Goal: Task Accomplishment & Management: Manage account settings

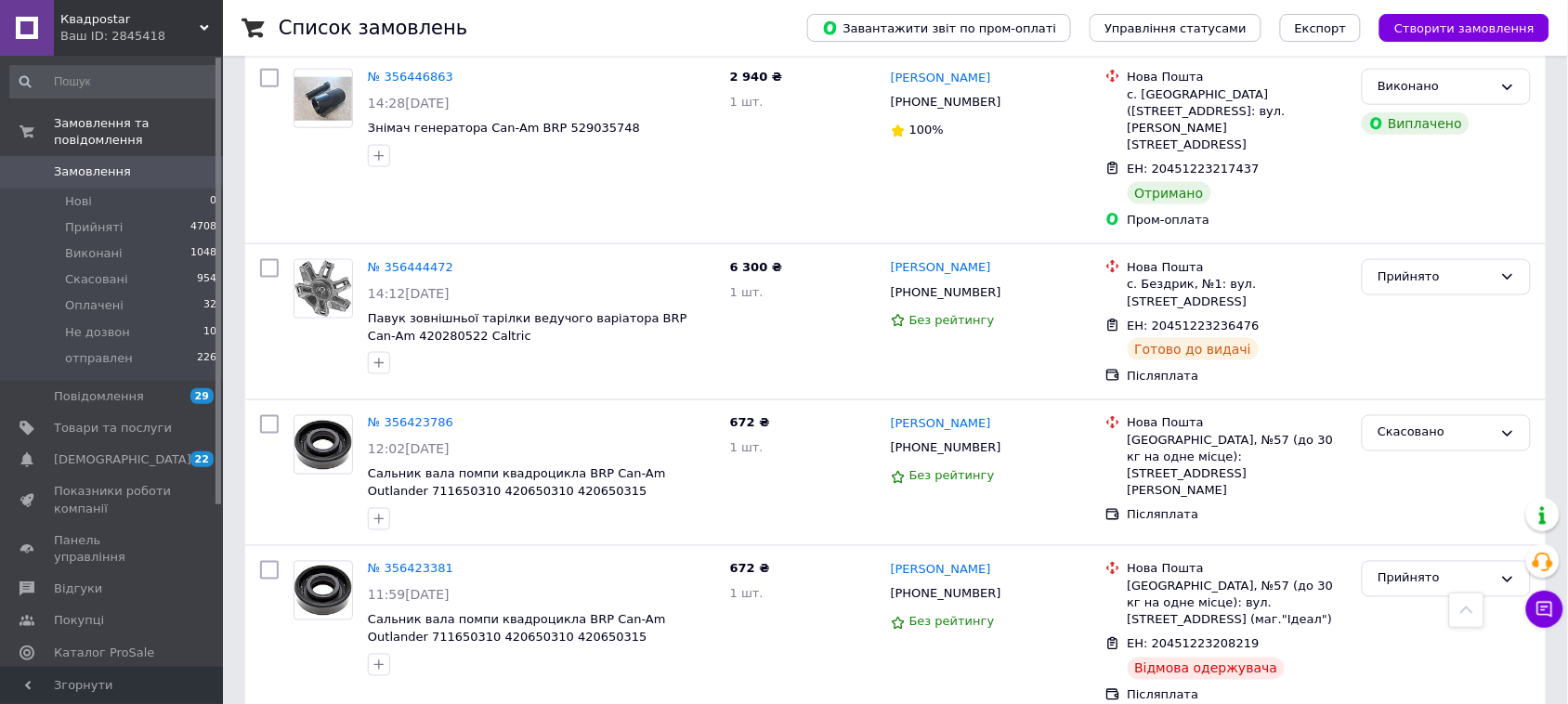
scroll to position [2717, 0]
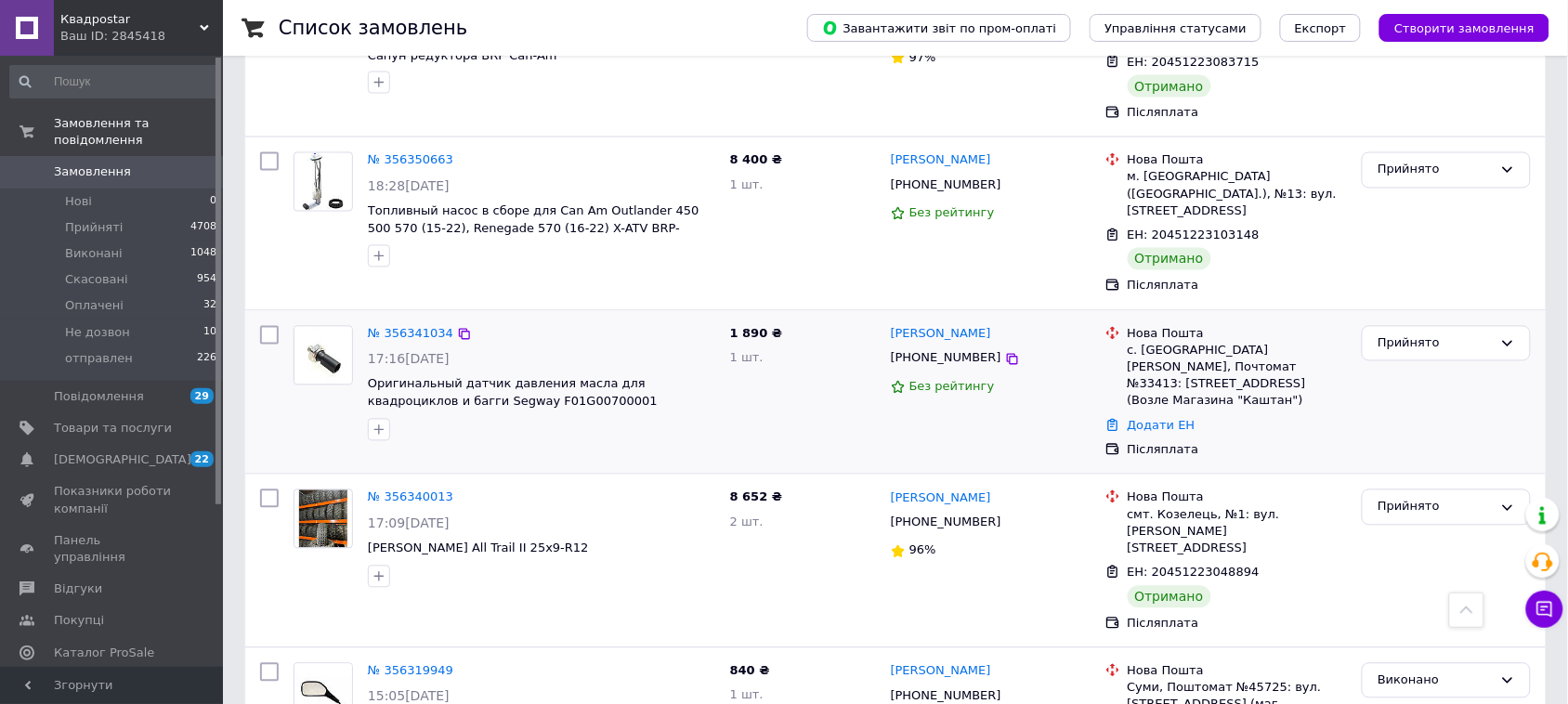
scroll to position [1045, 0]
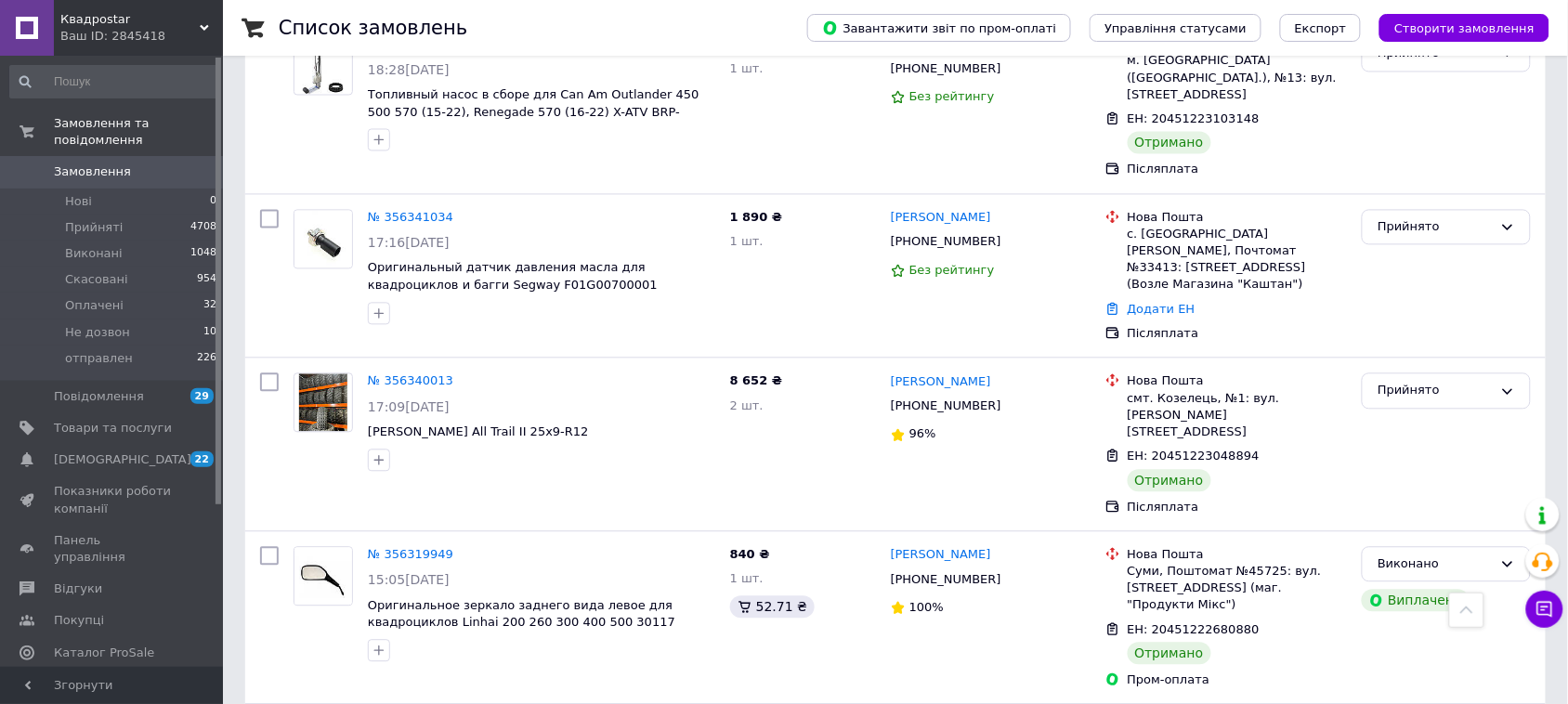
click at [182, 76] on input at bounding box center [114, 82] width 209 height 33
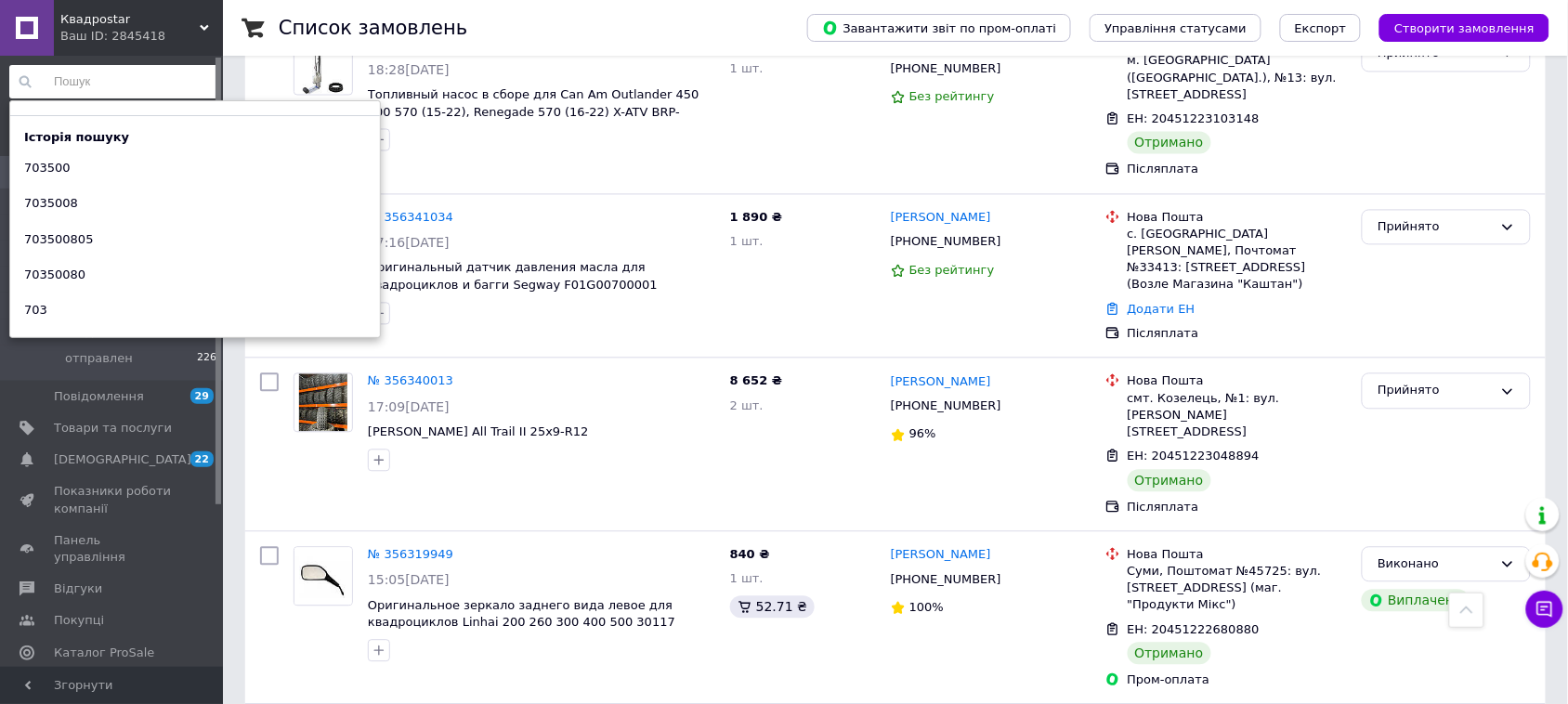
paste input "707800288"
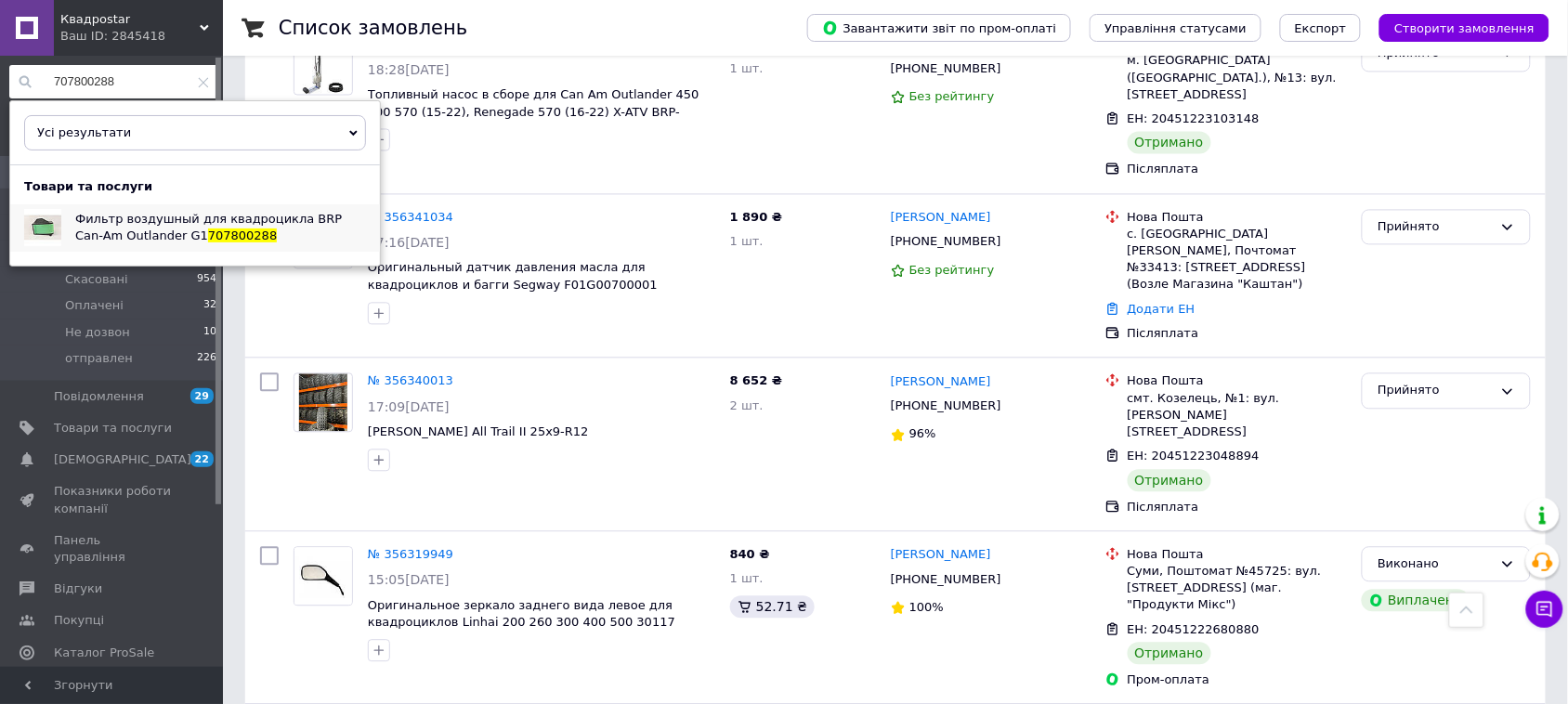
type input "707800288"
click at [164, 224] on span "Фильтр воздушный для квадроцикла BRP Can-Am Outlander G1" at bounding box center [208, 227] width 267 height 30
click at [201, 82] on icon at bounding box center [203, 82] width 11 height 11
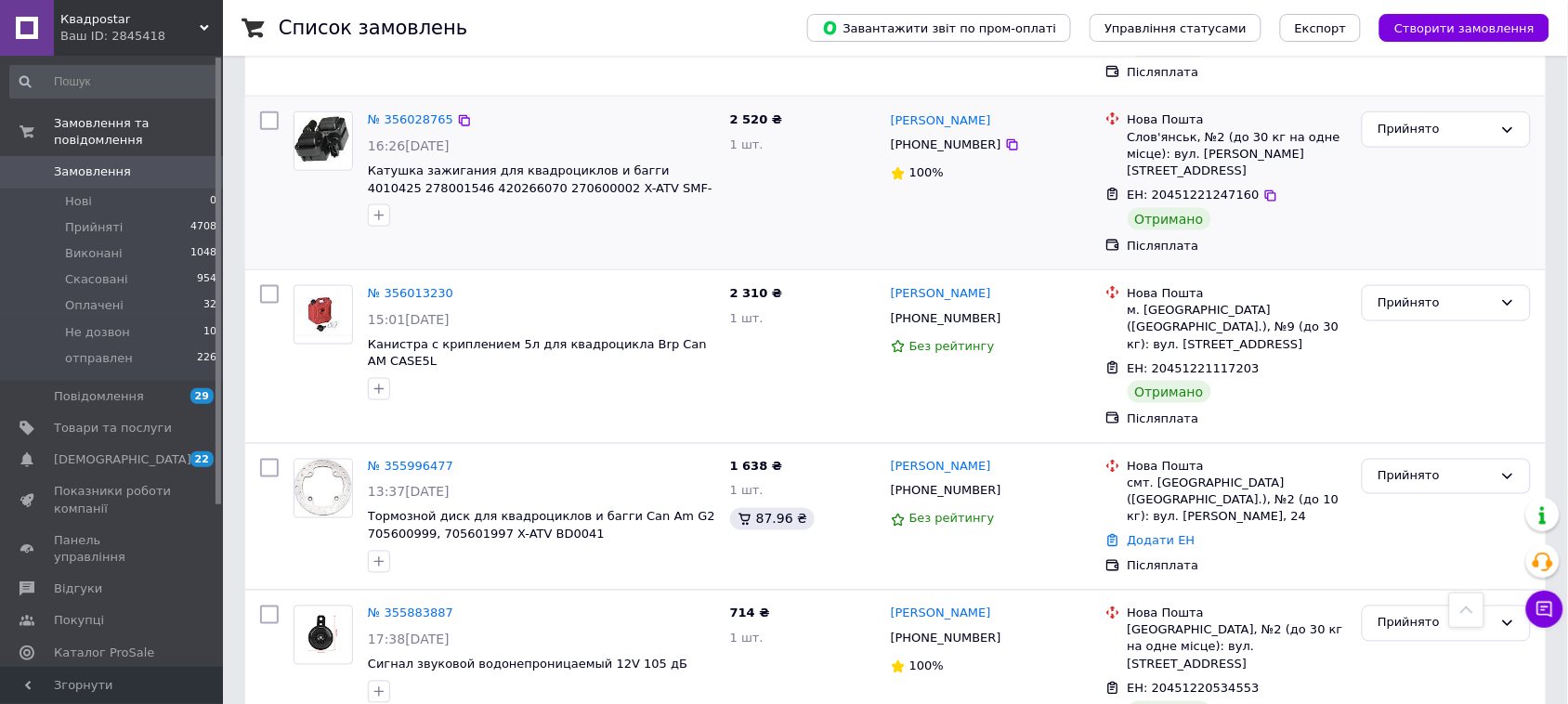
scroll to position [2737, 0]
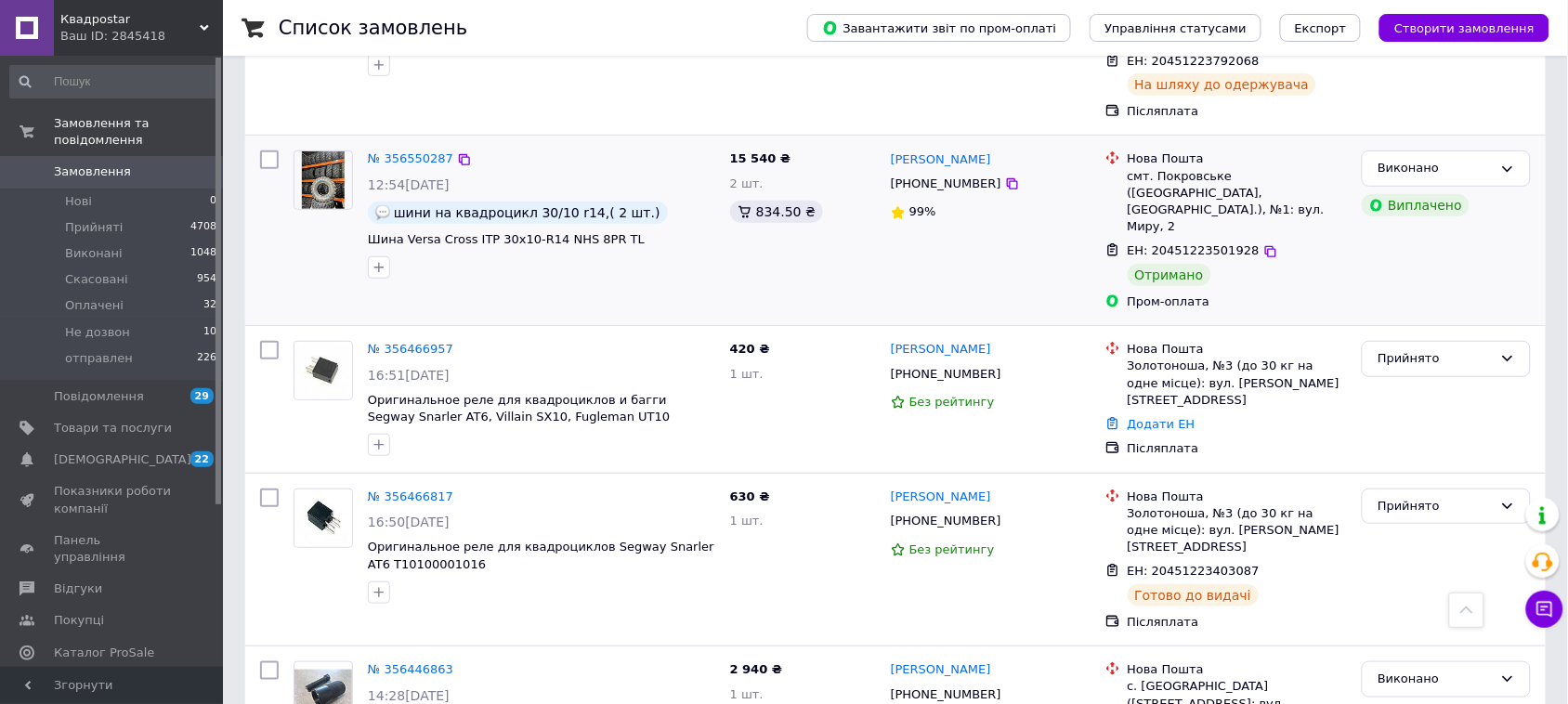
scroll to position [2260, 0]
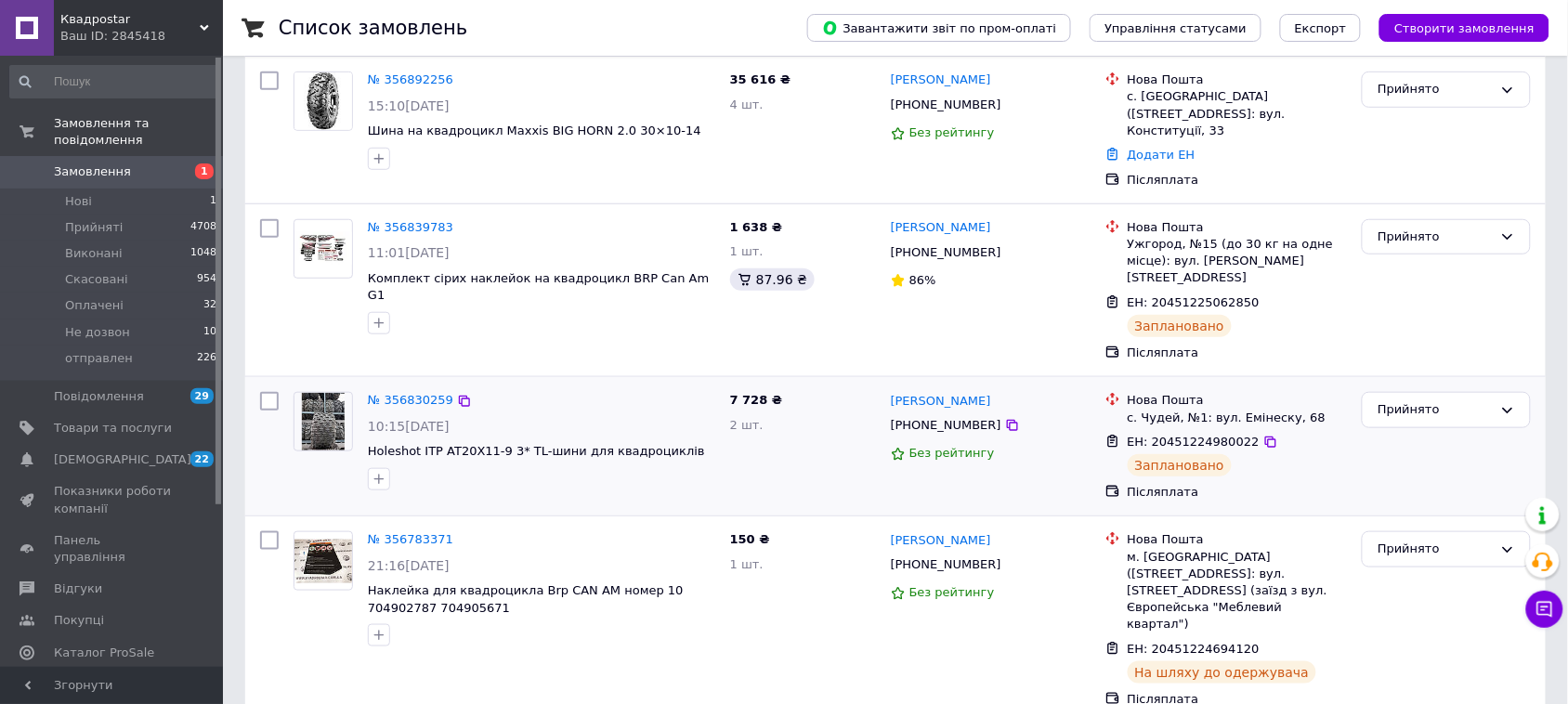
scroll to position [349, 0]
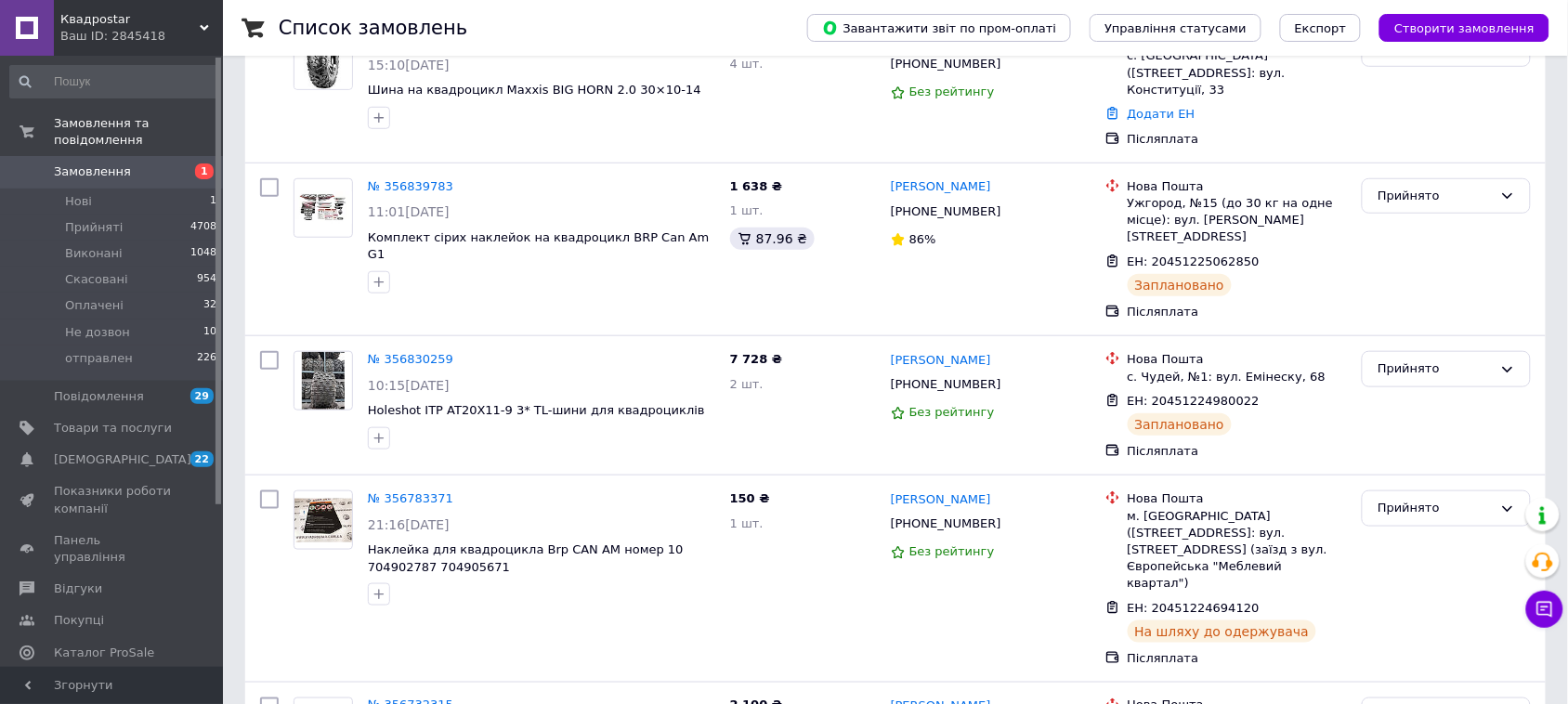
click at [193, 100] on div "Замовлення та повідомлення Замовлення 1 Нові 1 Прийняті 4708 Виконані 1048 Скас…" at bounding box center [113, 363] width 227 height 616
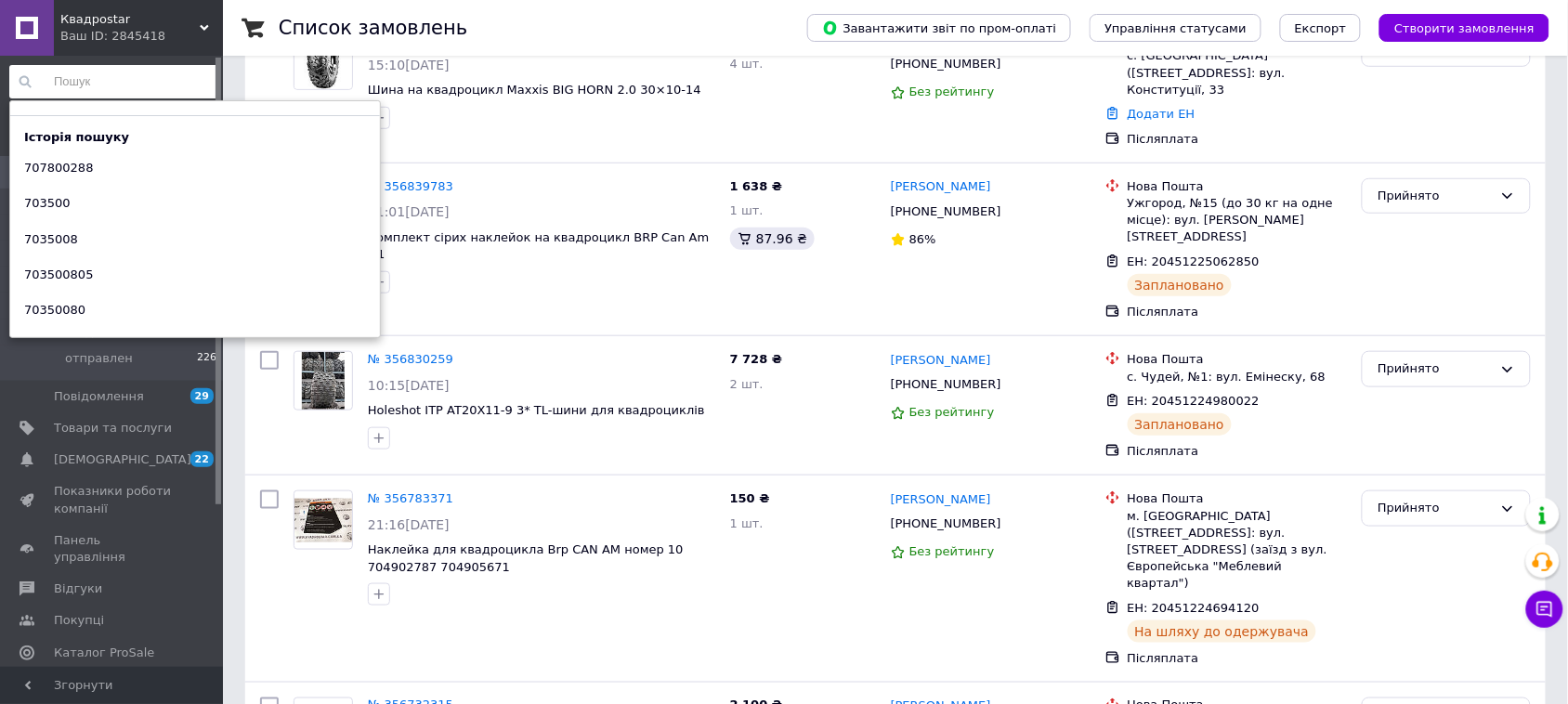
paste input "708200326"
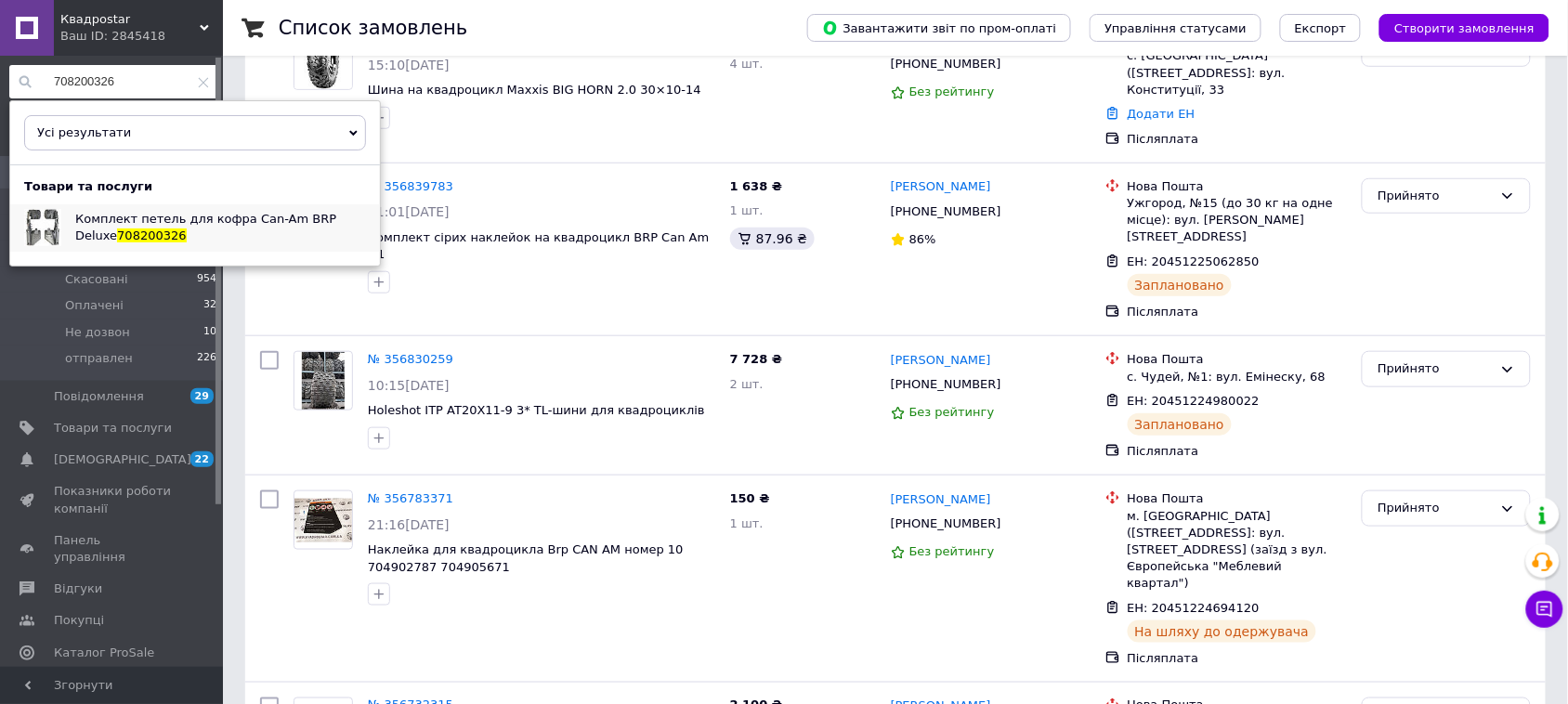
click at [178, 223] on span "Комплект петель для кофра Can-Am BRP Deluxe" at bounding box center [205, 227] width 261 height 30
drag, startPoint x: 125, startPoint y: 70, endPoint x: 11, endPoint y: 67, distance: 114.0
click at [11, 67] on input "708200326" at bounding box center [114, 82] width 209 height 33
paste input "5015547"
click at [158, 233] on span "Рамка панели приборов квадроцикла CAN AM Outlander MAX G2" at bounding box center [210, 227] width 270 height 30
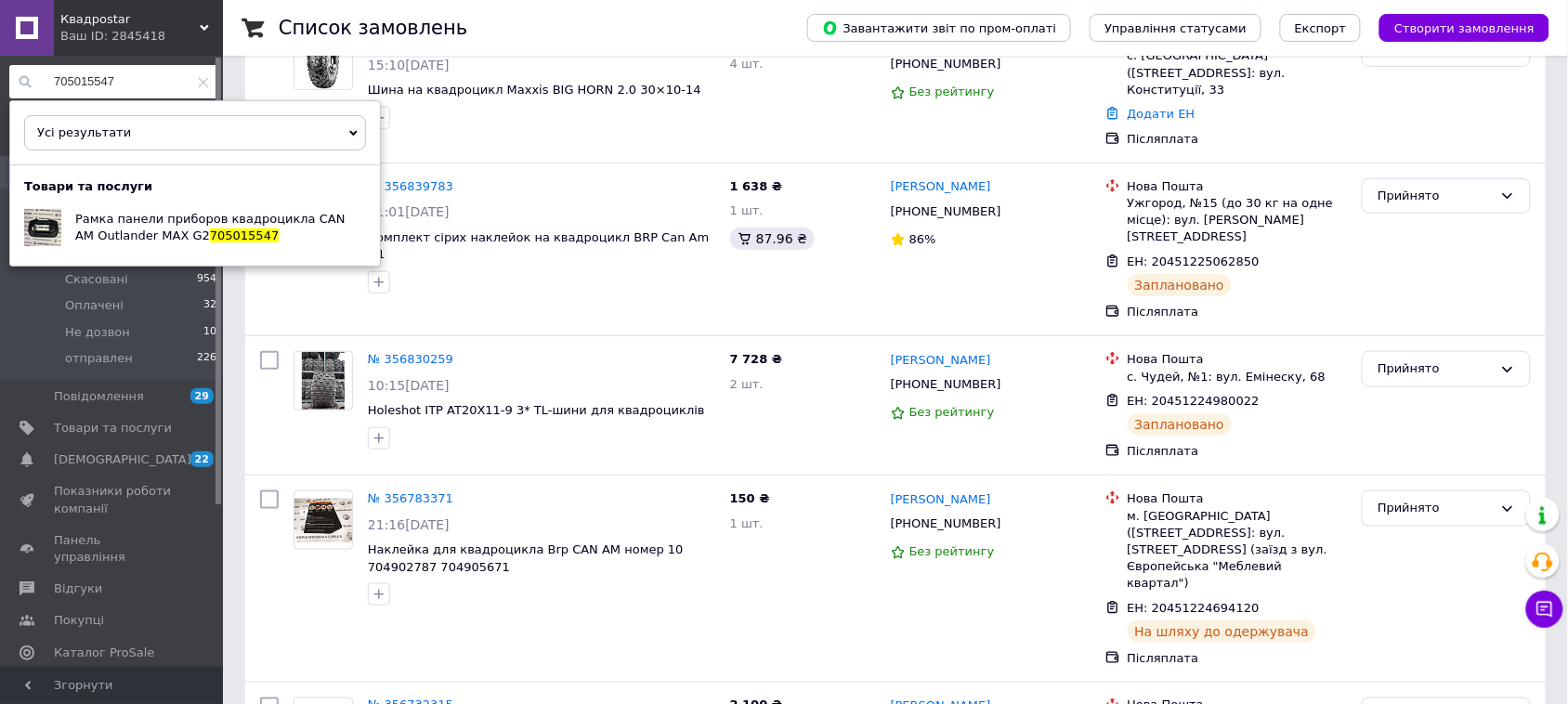
drag, startPoint x: 137, startPoint y: 77, endPoint x: 63, endPoint y: 70, distance: 74.3
click at [0, 66] on div "705015547 Усі результати Тільки замовлення Тільки товари та послуги Тільки груп…" at bounding box center [113, 363] width 227 height 616
paste input "3501249"
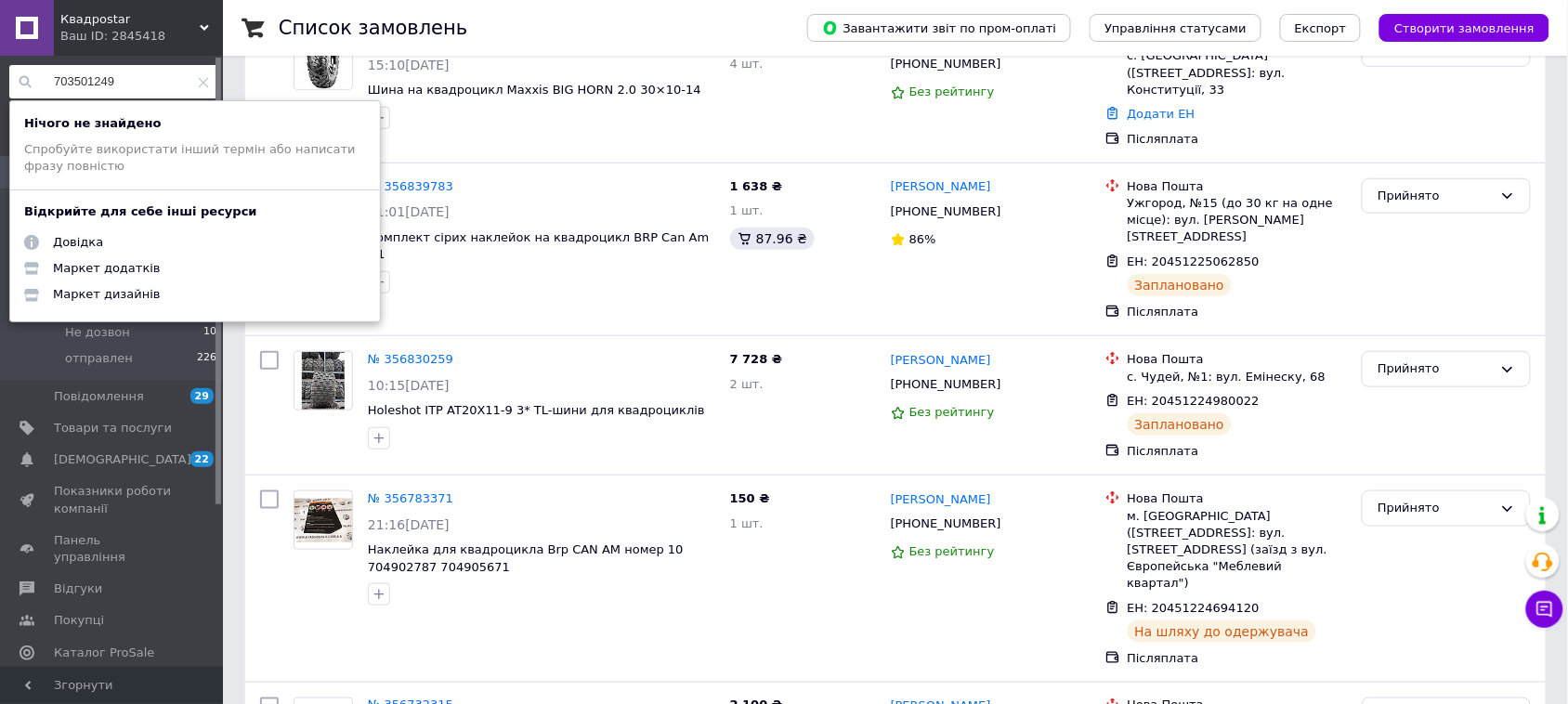
drag, startPoint x: 177, startPoint y: 86, endPoint x: 10, endPoint y: 84, distance: 167.0
click at [0, 81] on div "703501249 Нічого не знайдено Спробуйте використати інший термін або написати фр…" at bounding box center [113, 363] width 227 height 616
drag, startPoint x: 117, startPoint y: 100, endPoint x: 138, endPoint y: 86, distance: 25.2
click at [138, 86] on input "703501249" at bounding box center [114, 82] width 209 height 33
drag, startPoint x: 177, startPoint y: 77, endPoint x: 19, endPoint y: 117, distance: 163.0
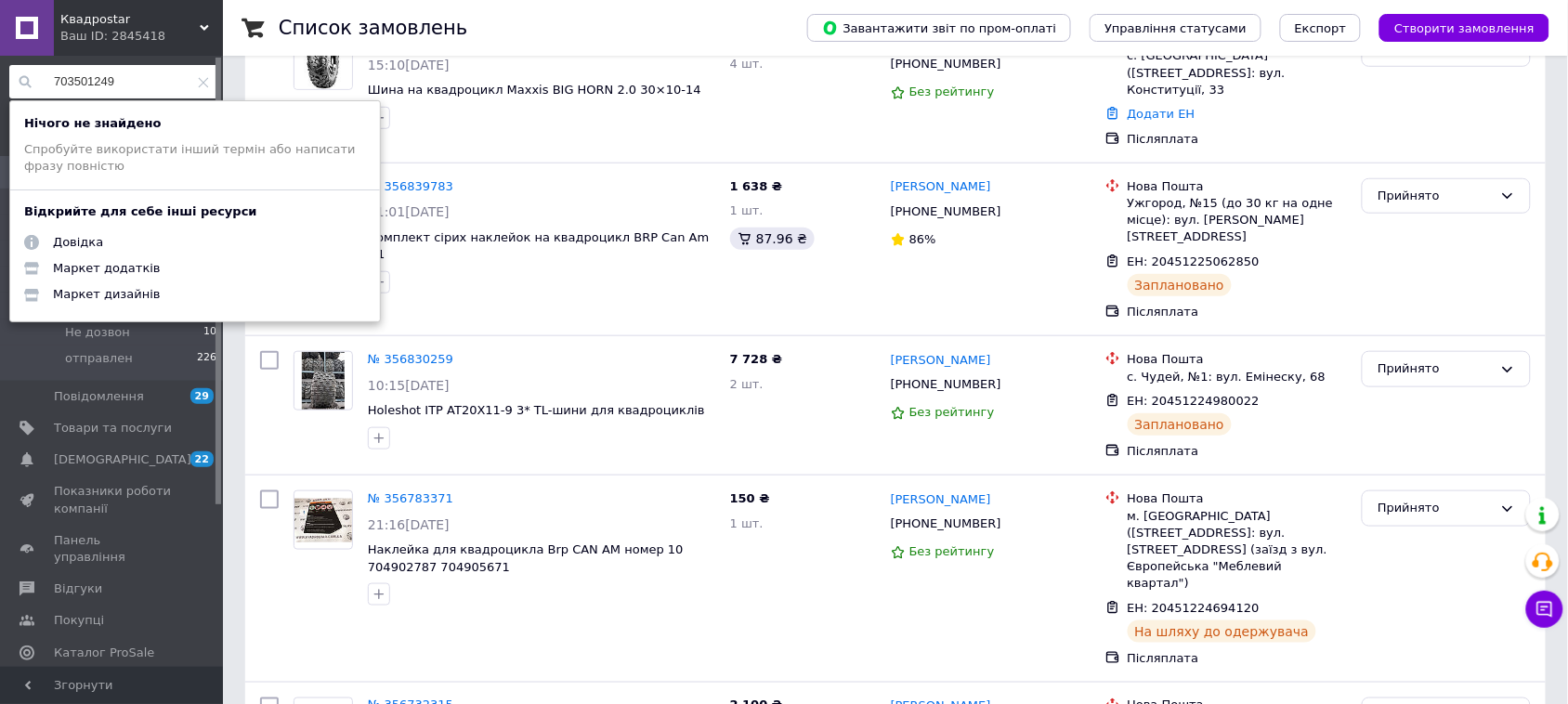
click at [19, 99] on div "703501249 Нічого не знайдено Спробуйте використати інший термін або написати фр…" at bounding box center [114, 82] width 209 height 33
paste input "7001170"
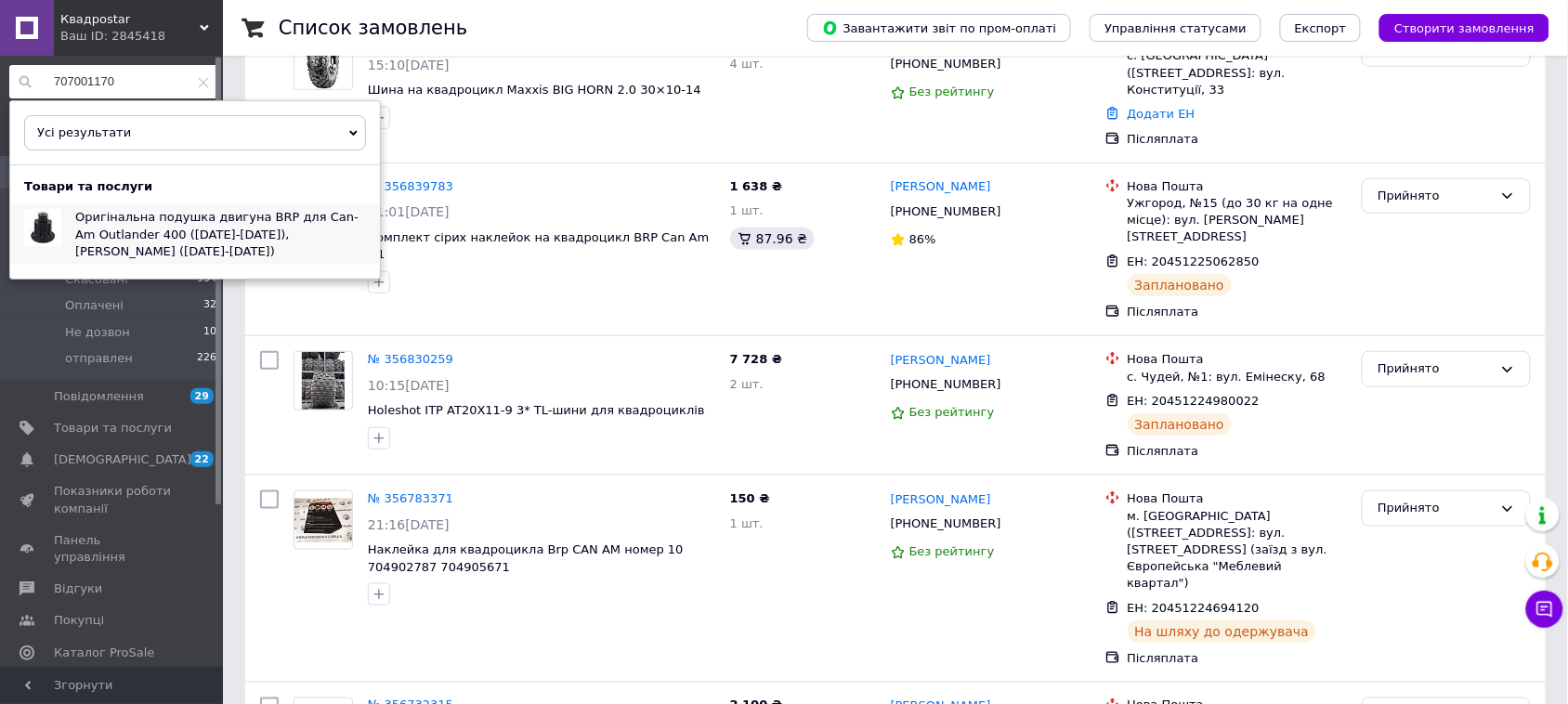
click at [137, 224] on span "Оригінальна подушка двигуна BRP для Can-Am Outlander 400 ([DATE]-[DATE]), [PERS…" at bounding box center [217, 233] width 283 height 48
drag, startPoint x: 167, startPoint y: 85, endPoint x: 37, endPoint y: 94, distance: 130.3
click at [37, 94] on input "707001170" at bounding box center [114, 82] width 209 height 33
paste input "10000817"
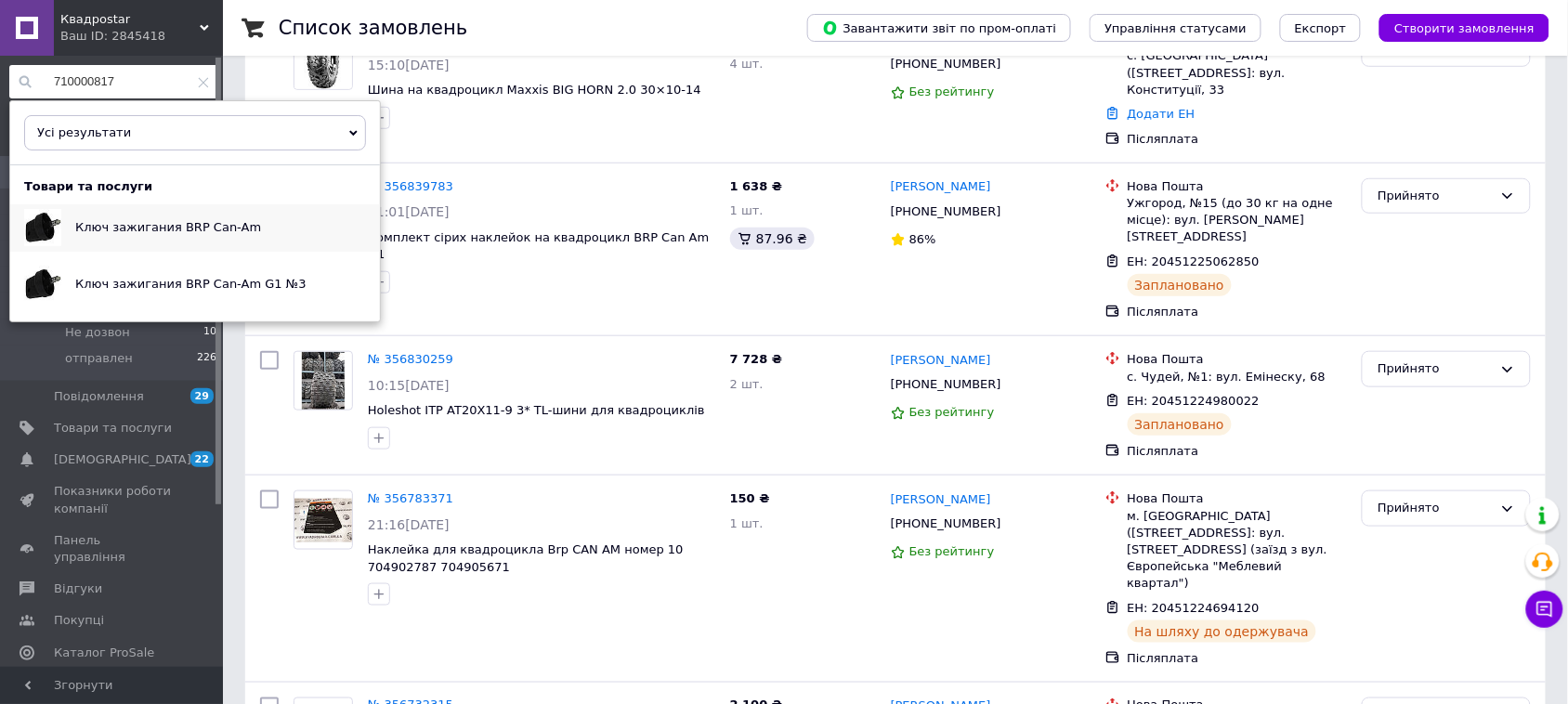
type input "710000817"
click at [150, 233] on span "Ключ зажигания BRP Can-Am" at bounding box center [168, 227] width 186 height 14
click at [164, 277] on span "Ключ зажигания BRP Can-Am G1 №3" at bounding box center [190, 284] width 231 height 14
click at [205, 82] on input "710000817" at bounding box center [114, 82] width 209 height 33
click at [198, 82] on icon at bounding box center [203, 82] width 11 height 11
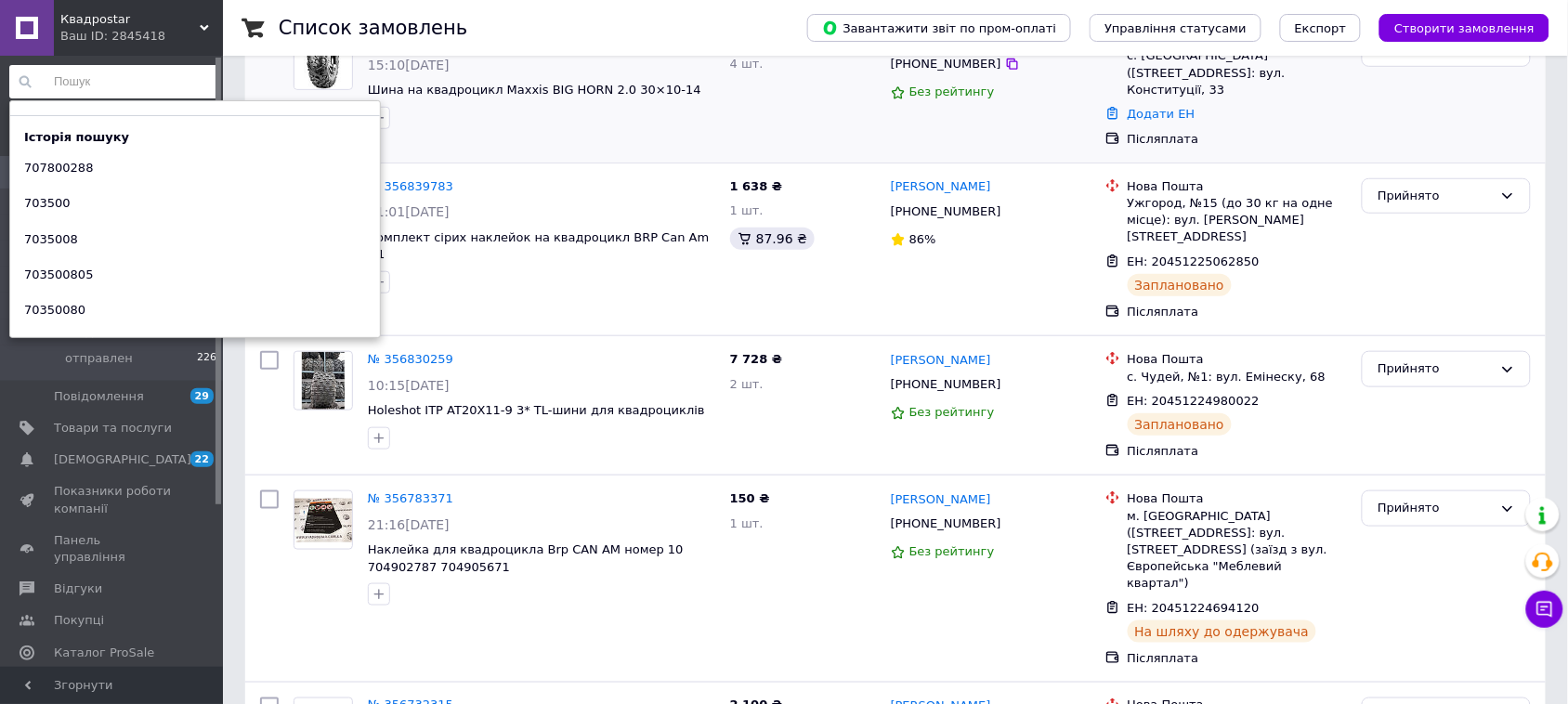
click at [270, 88] on div at bounding box center [269, 89] width 33 height 132
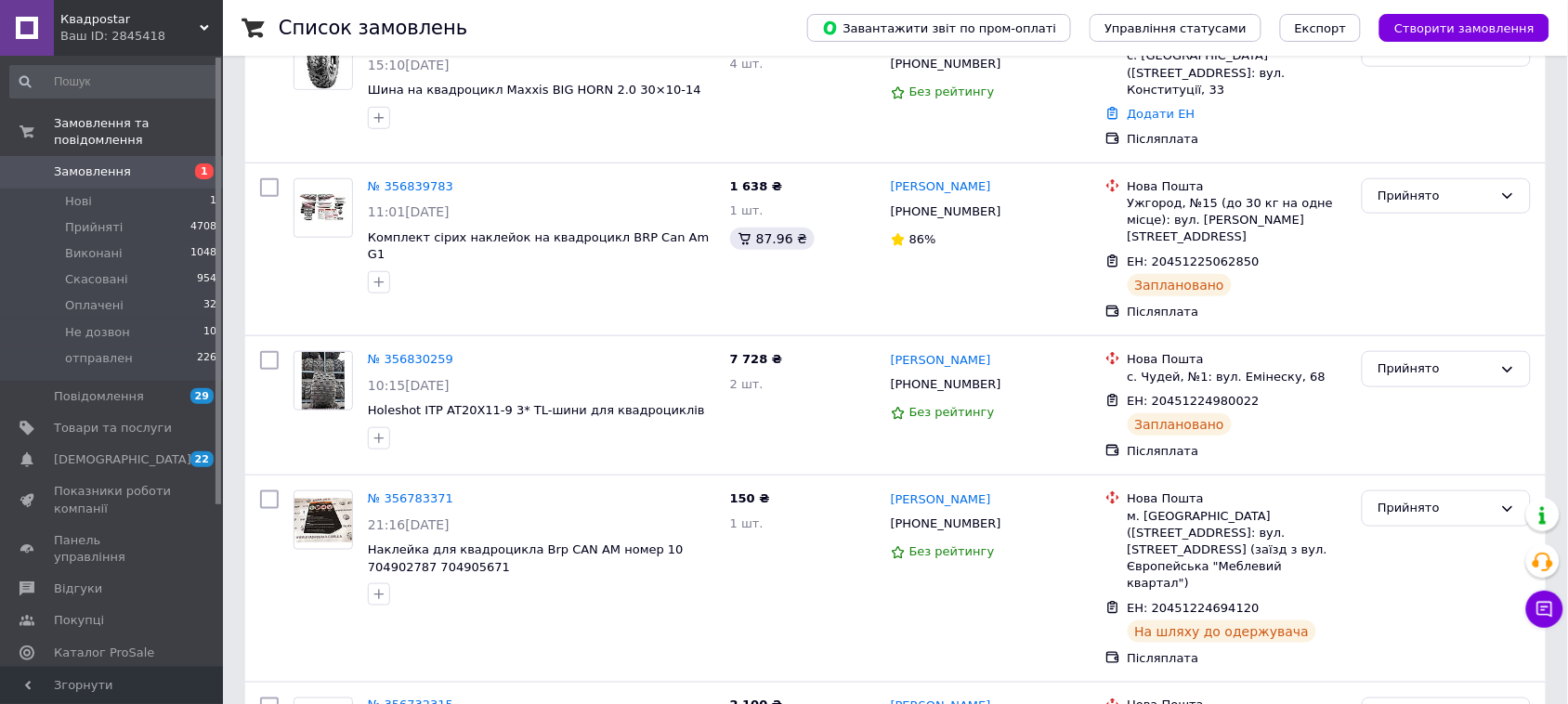
click at [130, 163] on span "Замовлення" at bounding box center [112, 171] width 118 height 17
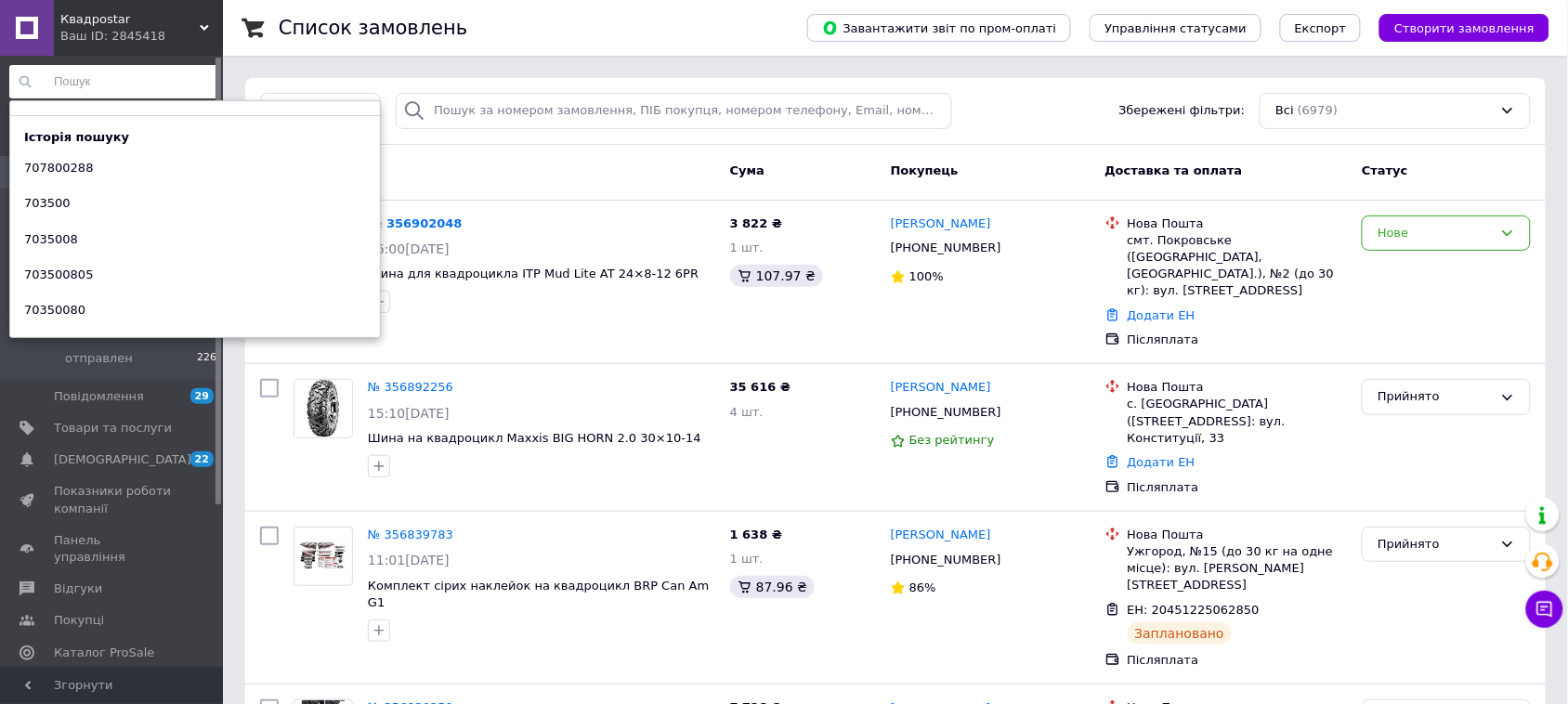
click at [165, 91] on input at bounding box center [114, 82] width 209 height 33
paste input "420434857"
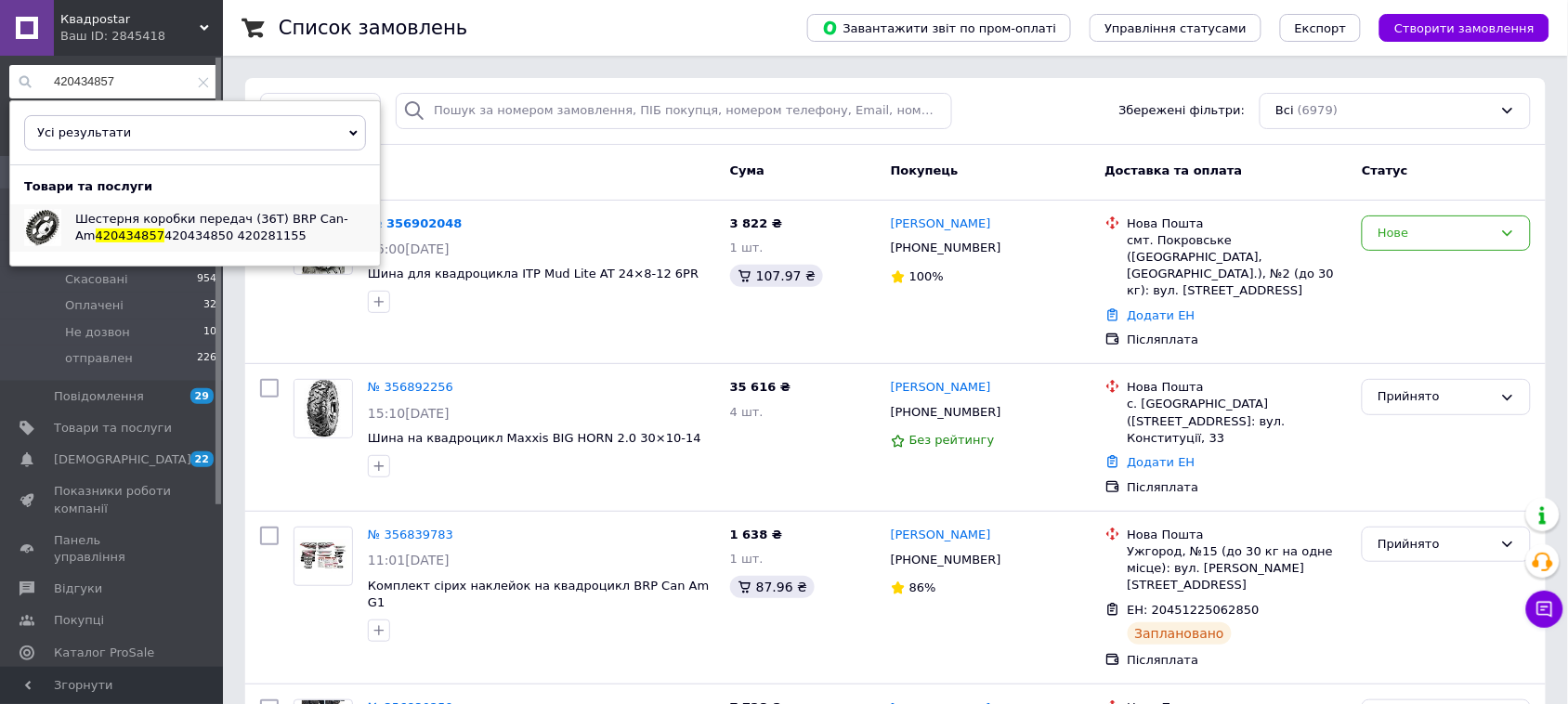
click at [198, 217] on span "Шестерня коробки передач (36T) BRP Can-Am" at bounding box center [212, 227] width 273 height 30
drag, startPoint x: 161, startPoint y: 88, endPoint x: 0, endPoint y: 86, distance: 161.0
click at [0, 86] on div "420434857 Усі результати Тільки замовлення Тільки товари та послуги Тільки груп…" at bounding box center [113, 363] width 227 height 616
paste input "257945"
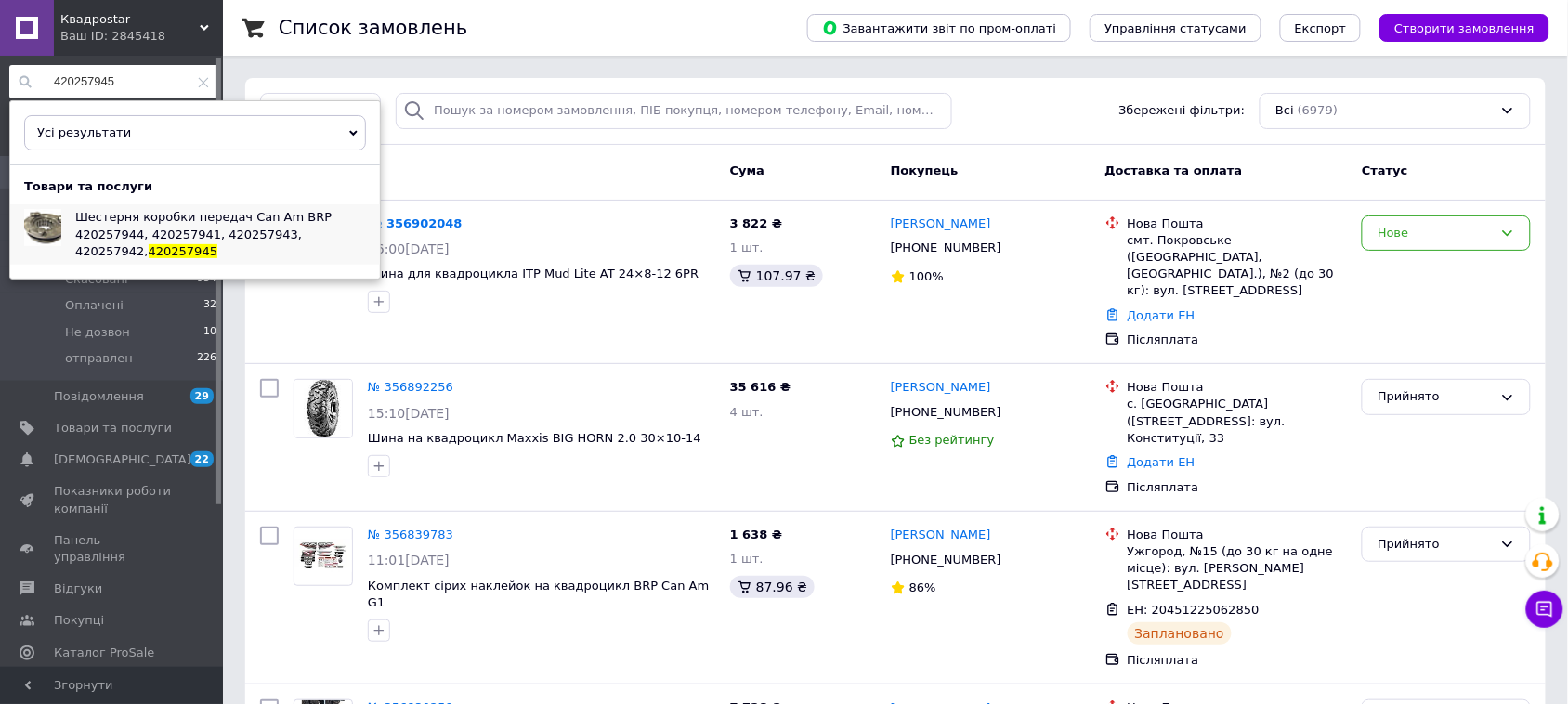
click at [145, 232] on span "Шестерня коробки передач Can Am BRP 420257944, 420257941, 420257943, 420257942," at bounding box center [203, 233] width 257 height 48
drag, startPoint x: 172, startPoint y: 81, endPoint x: 75, endPoint y: 99, distance: 98.7
click at [11, 99] on div "420257945 Усі результати Тільки замовлення Тільки товари та послуги Тільки груп…" at bounding box center [114, 82] width 209 height 33
paste input "70550205"
click at [138, 225] on span "Подшипник хвостовика заднего редуктора квадроцикла BRP Can-Am" at bounding box center [214, 233] width 277 height 48
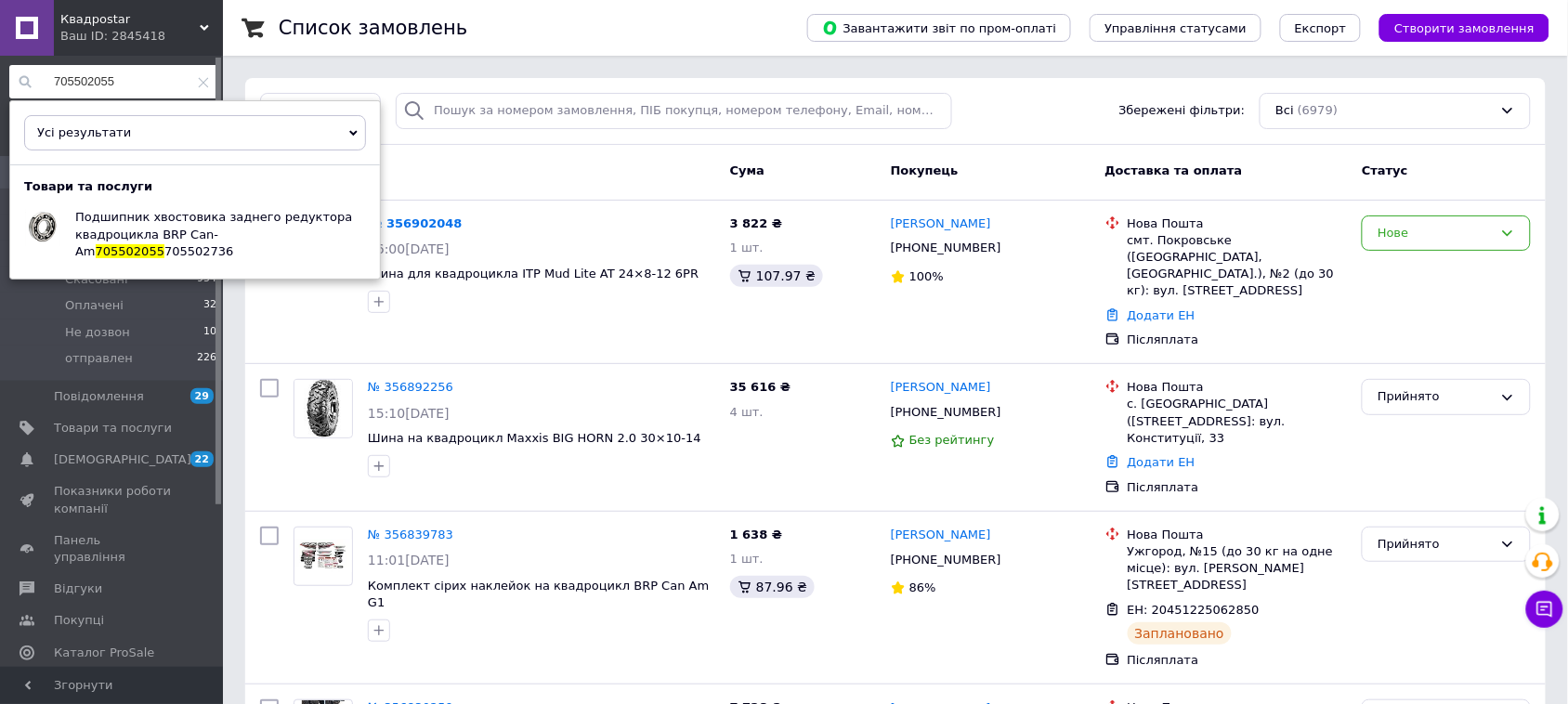
drag, startPoint x: 140, startPoint y: 69, endPoint x: 72, endPoint y: 106, distance: 77.4
click at [10, 99] on div "705502055 Усі результати Тільки замовлення Тільки товари та послуги Тільки груп…" at bounding box center [114, 82] width 209 height 33
paste input "601521"
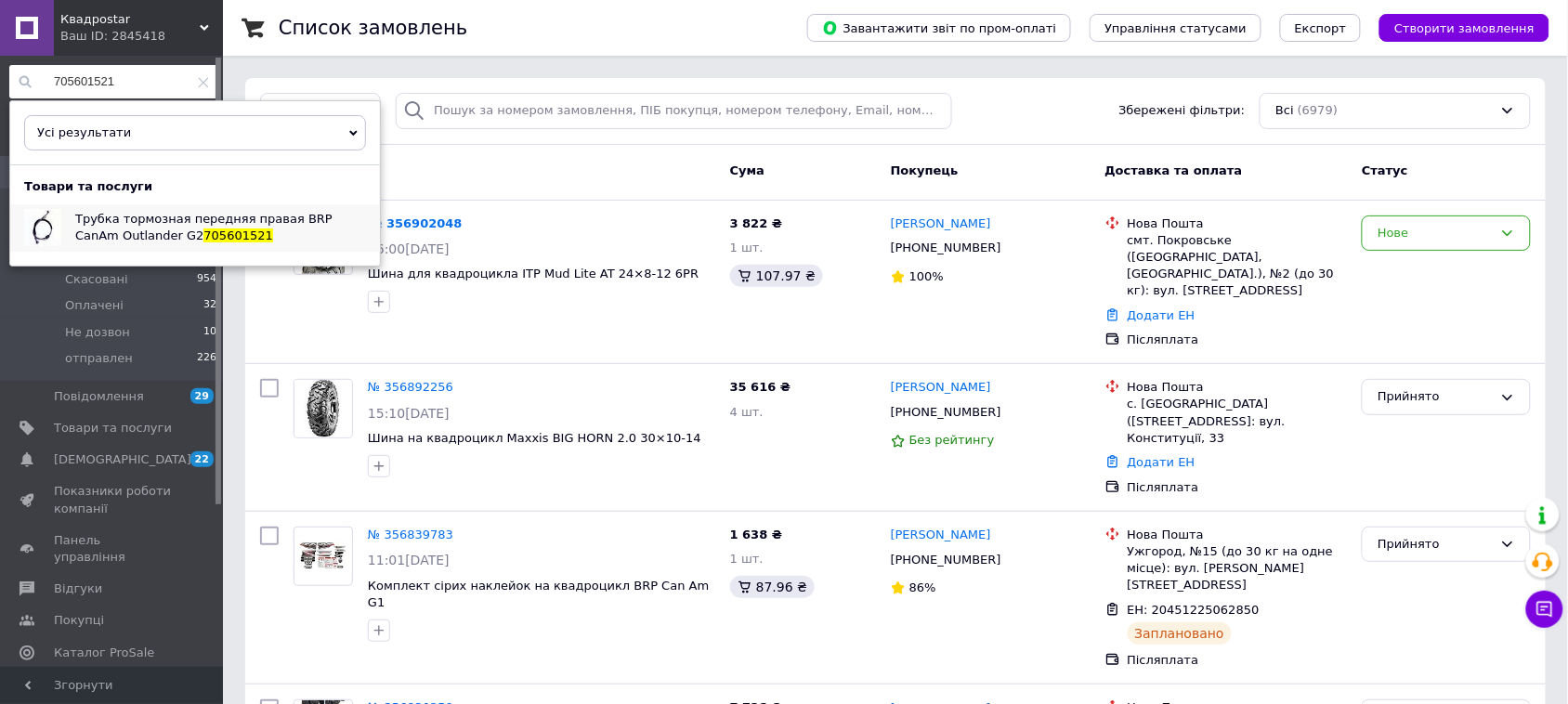
click at [143, 239] on span "Трубка тормозная передняя правая BRP CanAm Outlander G2" at bounding box center [204, 227] width 258 height 30
drag, startPoint x: 156, startPoint y: 71, endPoint x: 43, endPoint y: 85, distance: 113.9
click at [19, 84] on div "705601521" at bounding box center [114, 82] width 209 height 33
paste input "15005366"
type input "715005366"
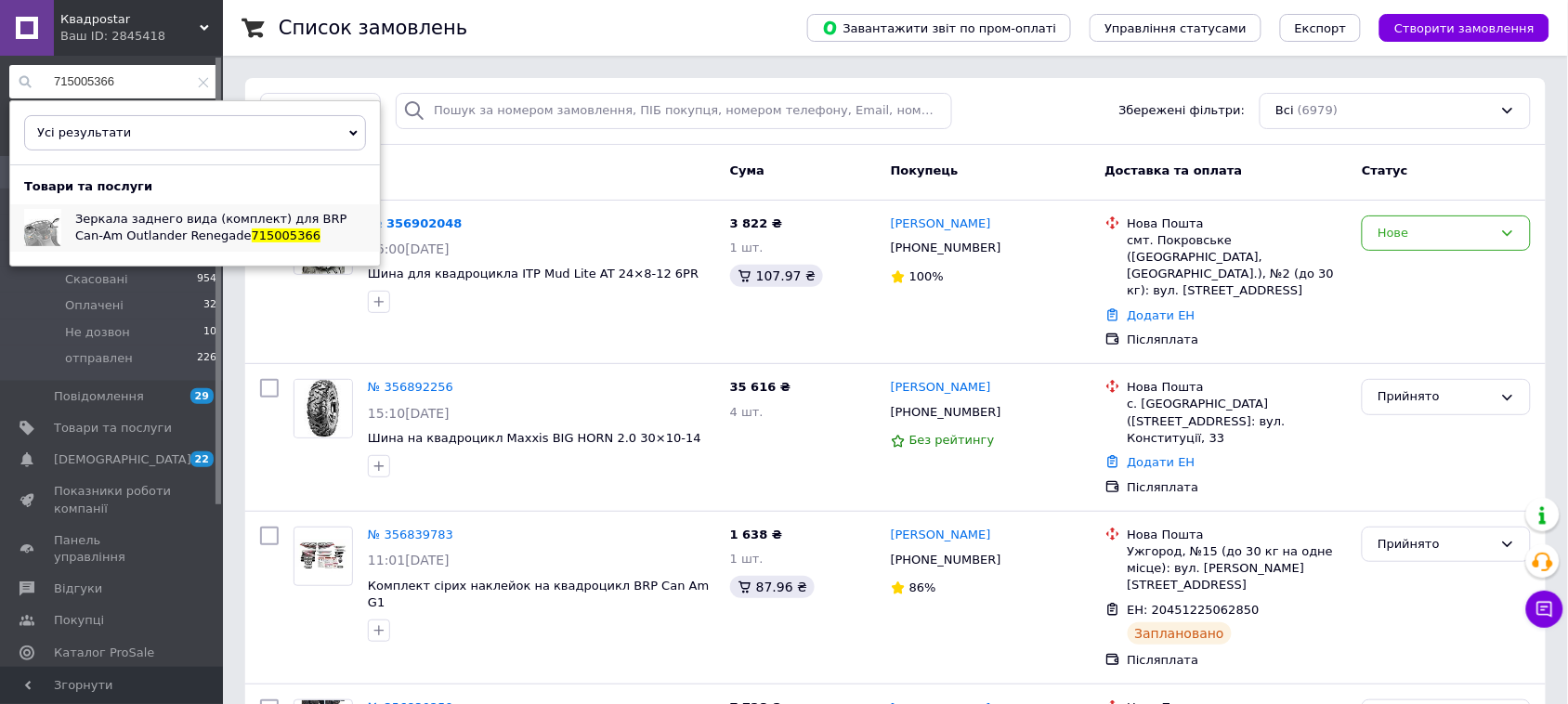
click at [143, 224] on span "Зеркала заднего вида (комплект) для BRP Can-Am Outlander Renegade" at bounding box center [211, 227] width 271 height 30
click at [201, 84] on icon at bounding box center [203, 82] width 11 height 11
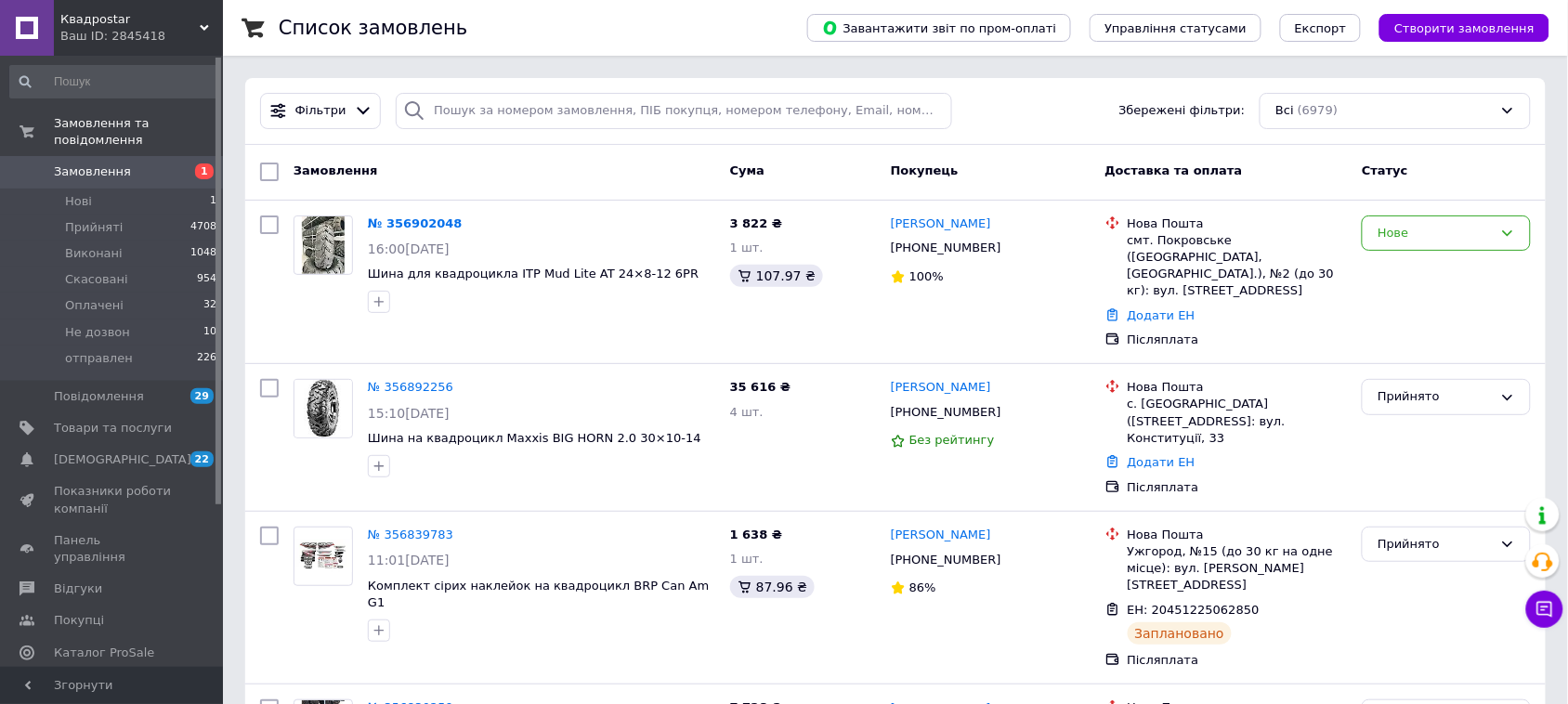
click at [94, 81] on input at bounding box center [114, 82] width 209 height 33
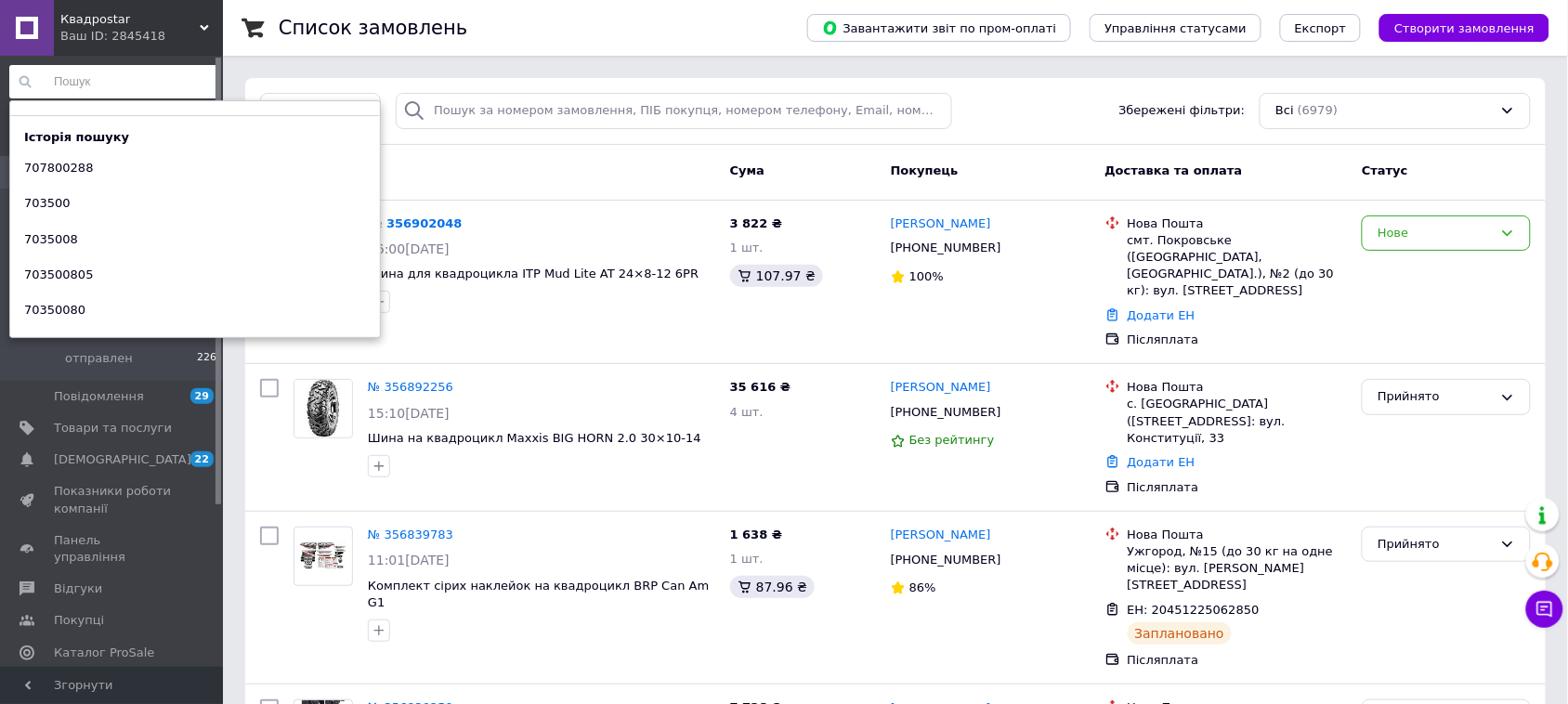
paste input "706203929"
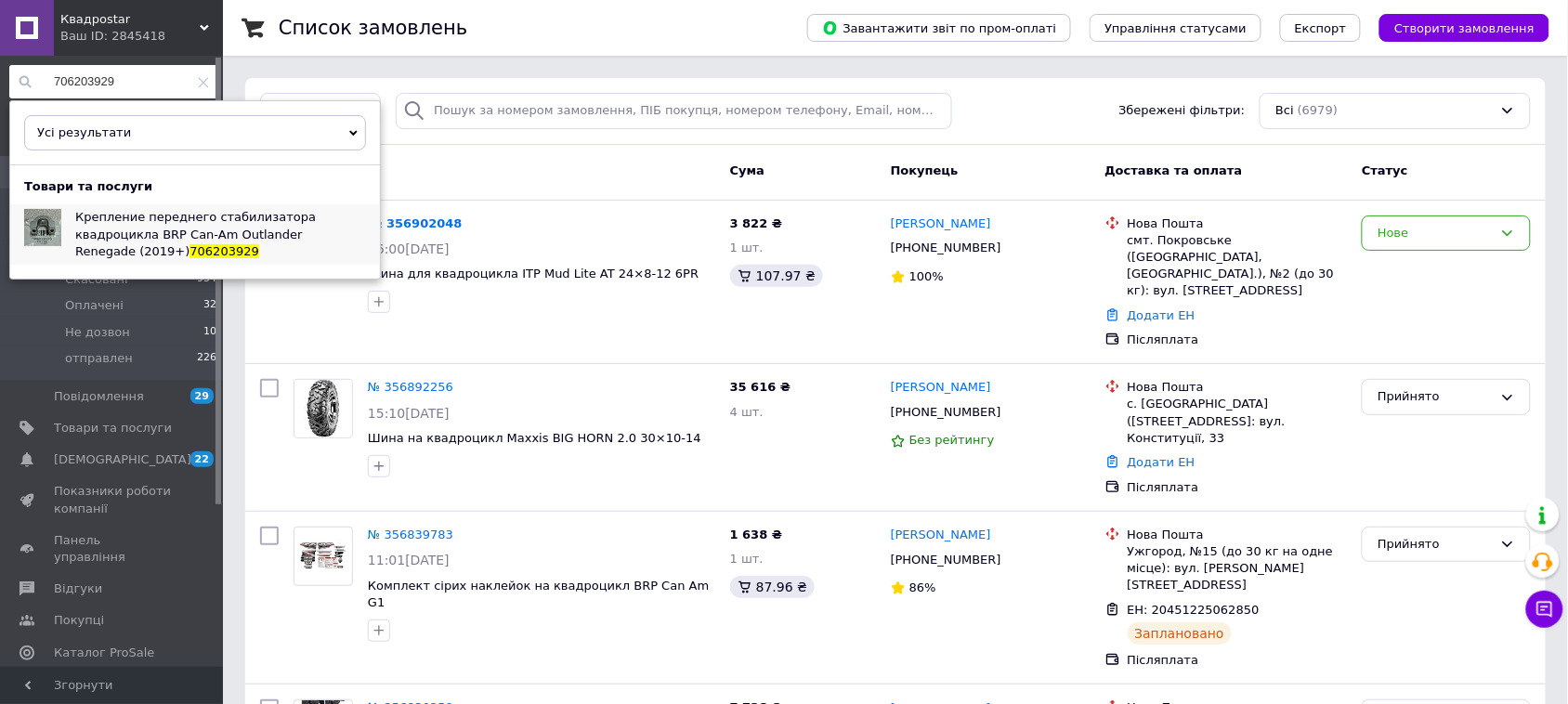
click at [211, 251] on div "Крепление переднего стабилизатора квадроцикла BRP Can-Am Outlander Renegade (20…" at bounding box center [221, 234] width 318 height 61
drag, startPoint x: 136, startPoint y: 79, endPoint x: 10, endPoint y: 81, distance: 126.0
click at [10, 81] on input "706203929" at bounding box center [114, 82] width 209 height 33
paste input "420220914"
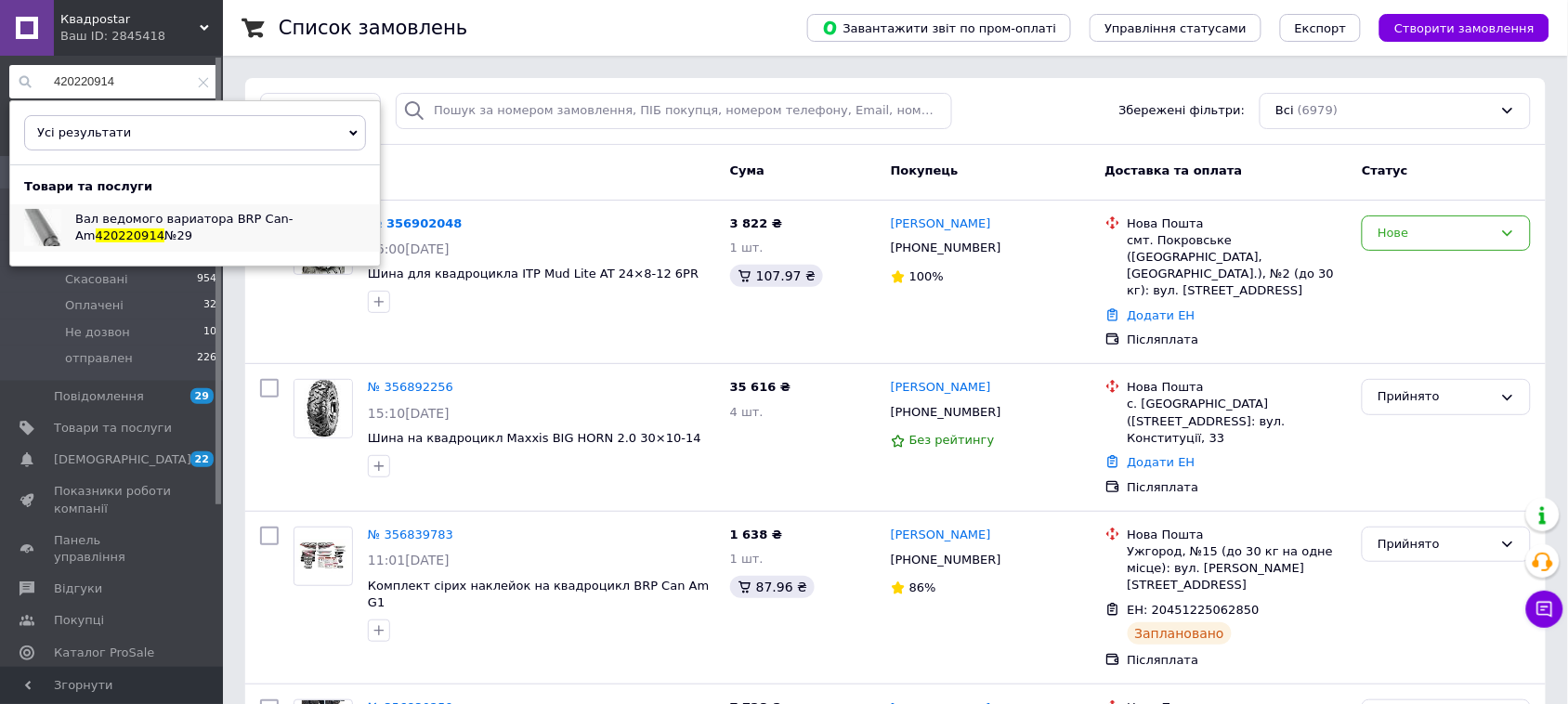
click at [167, 233] on div "Вал ведомого вариатора BRP Can-Am 420220914 №29" at bounding box center [221, 228] width 318 height 47
drag, startPoint x: 144, startPoint y: 67, endPoint x: 7, endPoint y: 67, distance: 137.0
click at [7, 67] on div "420220914 Усі результати Тільки замовлення Тільки товари та послуги Тільки груп…" at bounding box center [113, 363] width 227 height 616
paste input "529035746"
click at [141, 234] on div "Болт-съёмник ведущего вариатора BRP CAN-AM 529035746" at bounding box center [221, 228] width 318 height 47
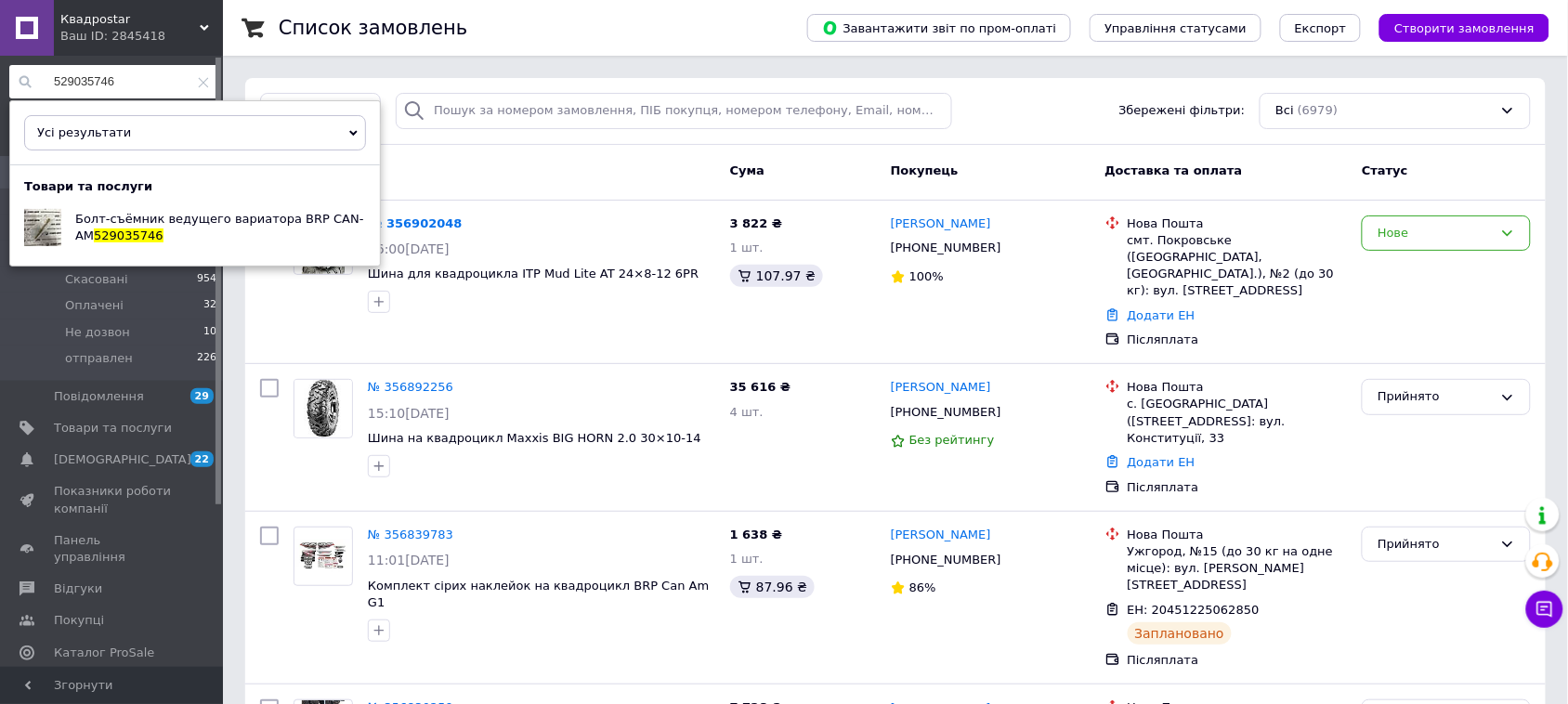
drag, startPoint x: 137, startPoint y: 80, endPoint x: 37, endPoint y: 82, distance: 100.0
click at [37, 82] on input "529035746" at bounding box center [114, 82] width 209 height 33
paste input "420427011"
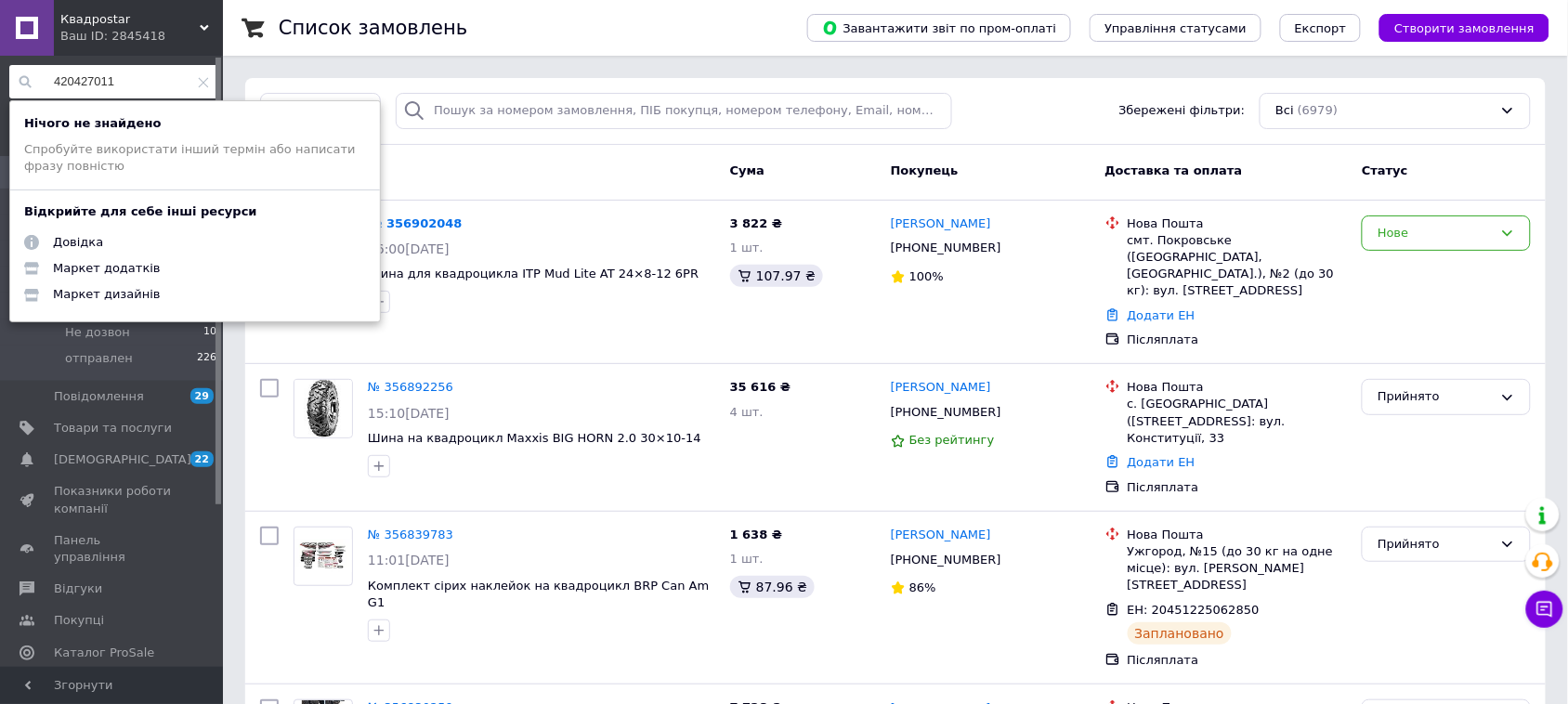
drag, startPoint x: 177, startPoint y: 91, endPoint x: 33, endPoint y: 93, distance: 144.0
click at [33, 93] on input "420427011" at bounding box center [114, 82] width 209 height 33
paste input "632377"
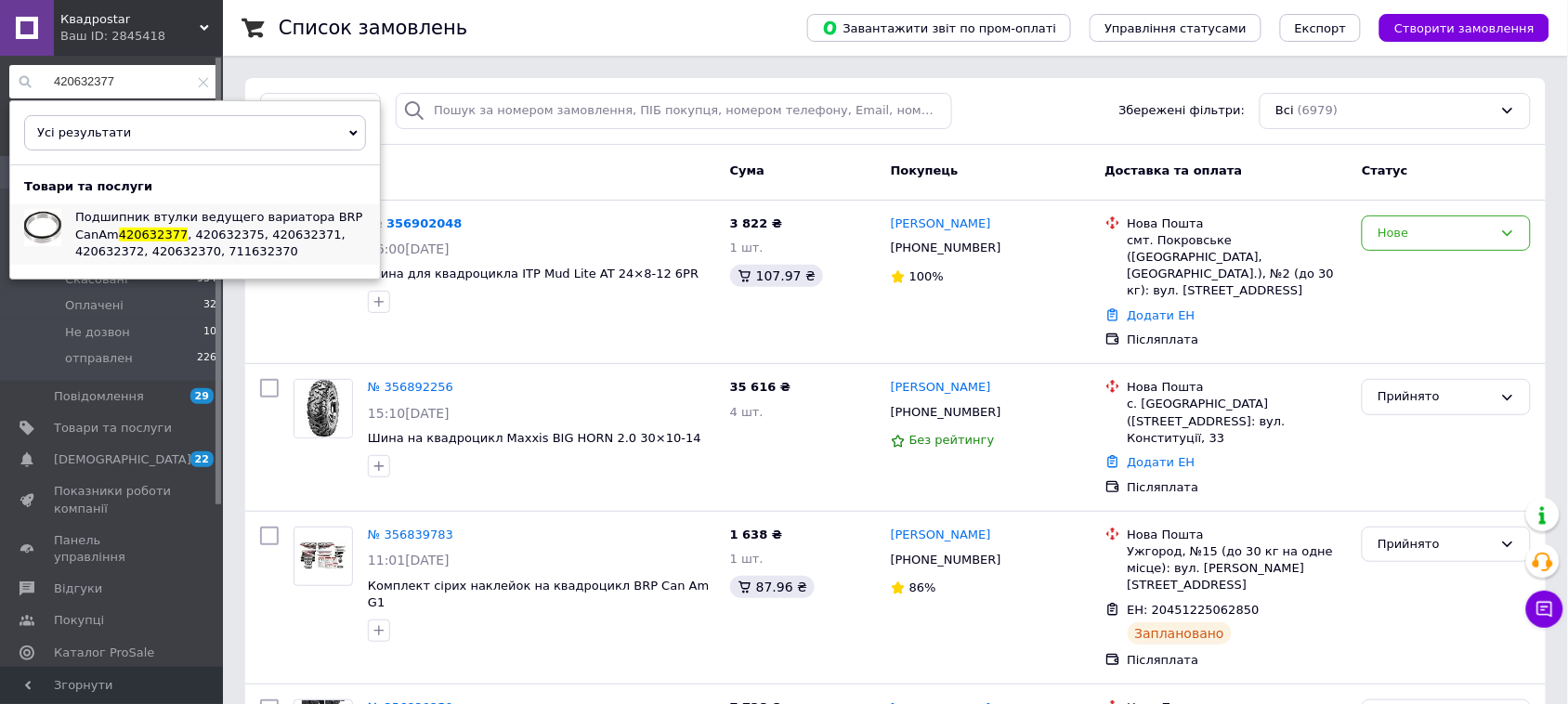
click at [174, 242] on span ", 420632375, 420632371, 420632372, 420632370, 711632370" at bounding box center [210, 242] width 270 height 30
drag, startPoint x: 169, startPoint y: 77, endPoint x: 11, endPoint y: 80, distance: 158.0
click at [11, 80] on input "420632377" at bounding box center [114, 82] width 209 height 33
paste input "715002242"
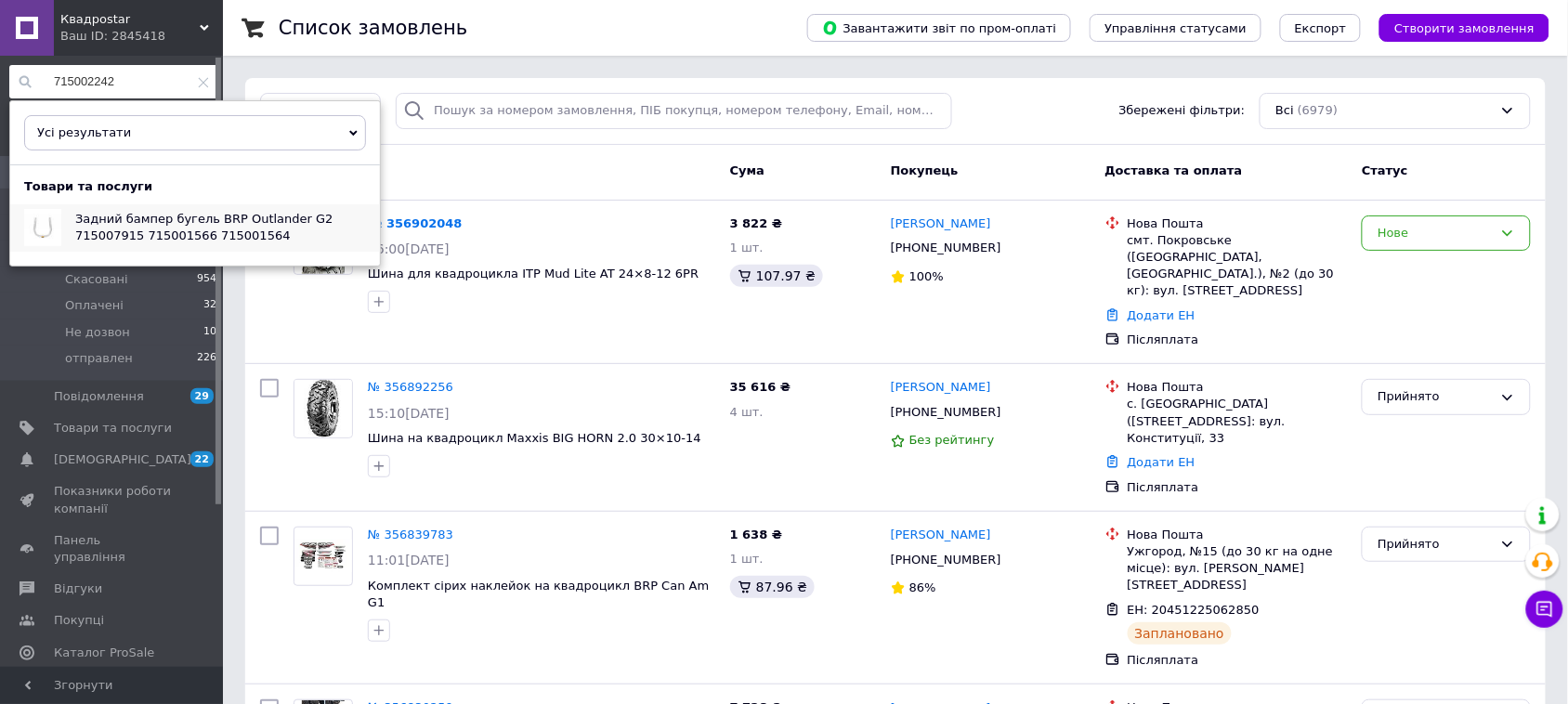
click at [163, 219] on span "Задний бампер бугель BRP Outlander G2 715007915 715001566 715001564" at bounding box center [204, 227] width 259 height 30
drag, startPoint x: 167, startPoint y: 75, endPoint x: 44, endPoint y: 75, distance: 123.0
click at [33, 74] on div "715002242" at bounding box center [114, 82] width 209 height 33
paste input "42065068"
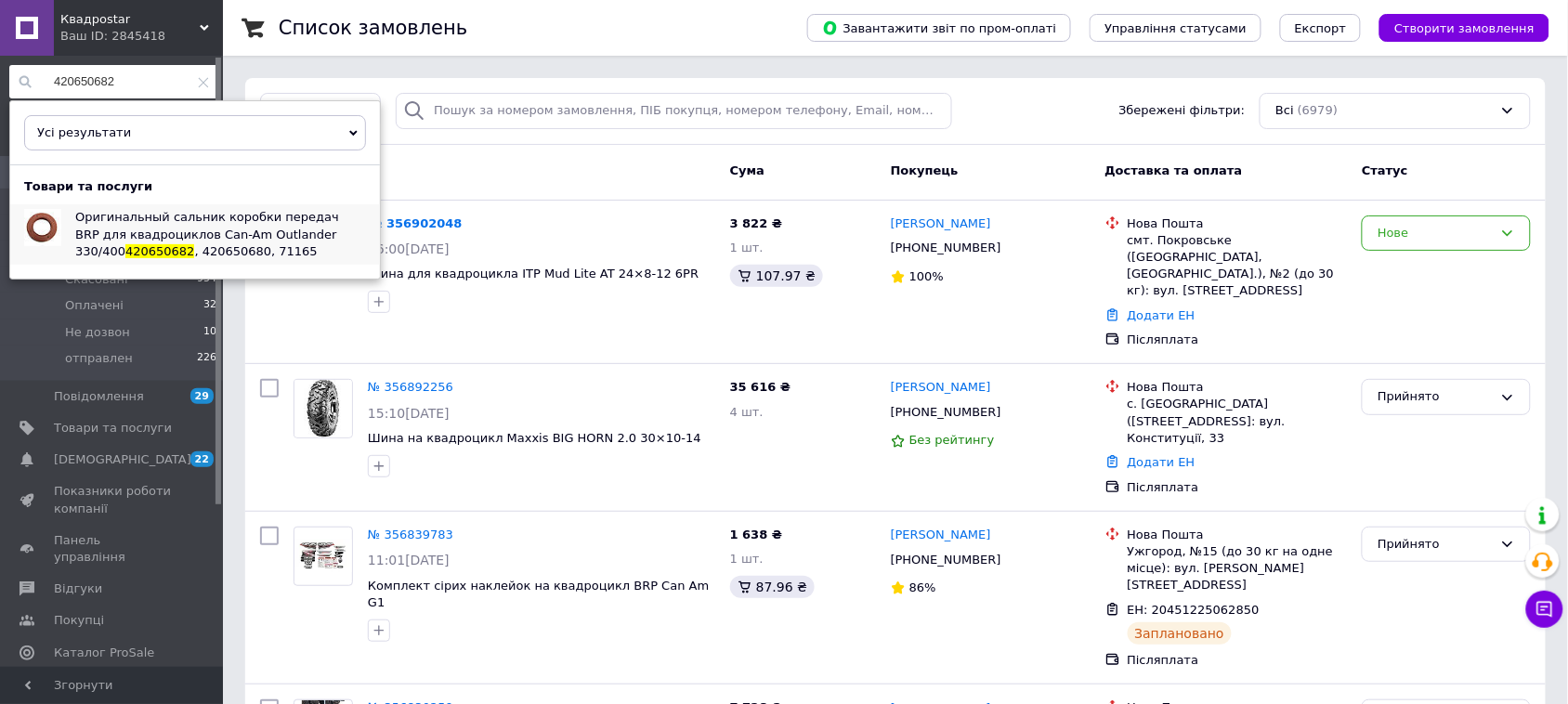
click at [173, 233] on span "Оригинальный сальник коробки передач BRP для квадроциклов Can-Am Outlander 330/…" at bounding box center [207, 233] width 264 height 48
drag, startPoint x: 165, startPoint y: 91, endPoint x: 65, endPoint y: 86, distance: 100.1
click at [1, 89] on div "420650682 Усі результати Тільки замовлення Тільки товари та послуги Тільки груп…" at bounding box center [113, 363] width 227 height 616
paste input "705403307"
click at [182, 228] on span "Кулак поворотный передний левый BRP CanAm Outlander 705402904, 705403197," at bounding box center [203, 233] width 257 height 48
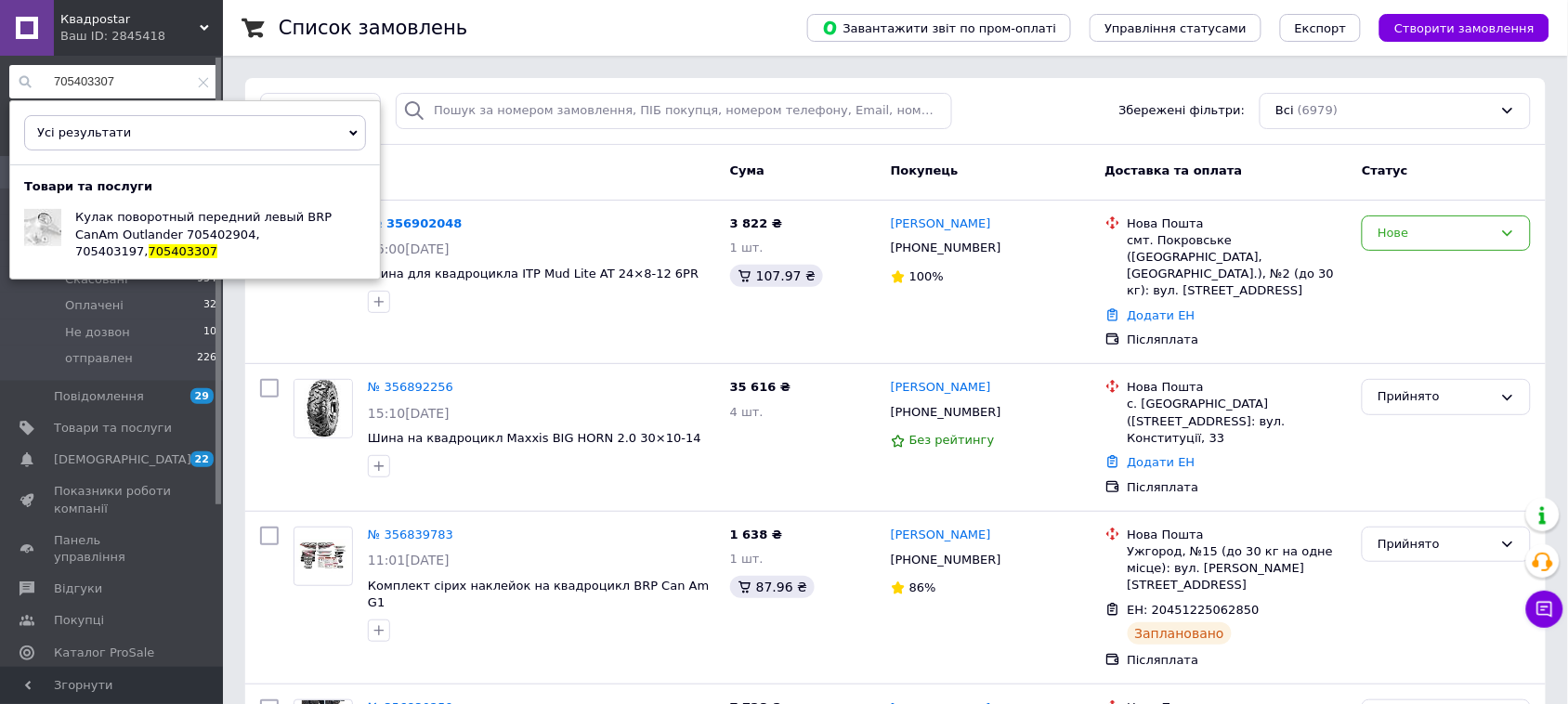
drag, startPoint x: 145, startPoint y: 80, endPoint x: 15, endPoint y: 82, distance: 130.0
click at [15, 82] on div "705403307" at bounding box center [114, 82] width 209 height 33
paste input "420222494"
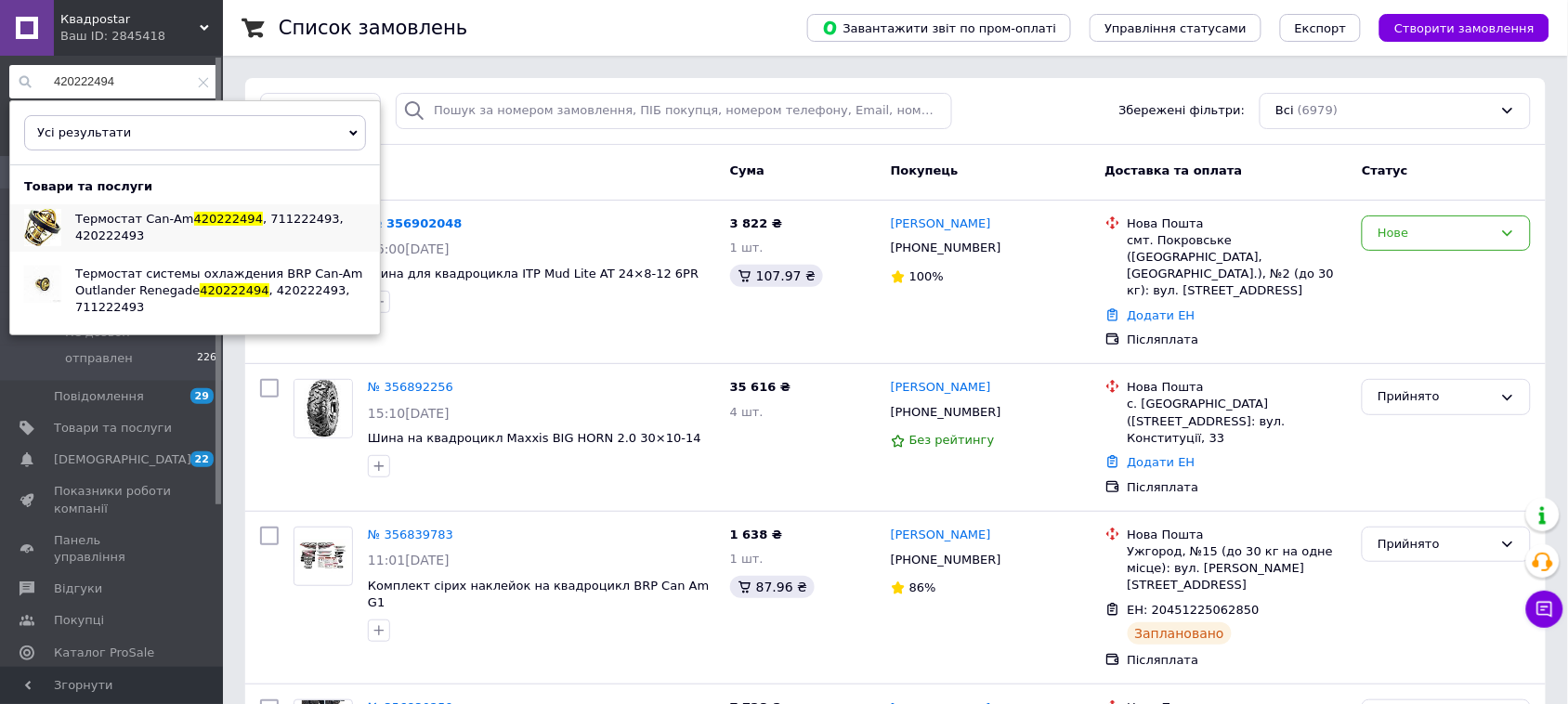
type input "420222494"
click at [156, 226] on span "Термостат Can-Am" at bounding box center [135, 219] width 119 height 14
click at [220, 288] on span "420222494" at bounding box center [234, 290] width 68 height 14
click at [201, 77] on icon at bounding box center [203, 82] width 11 height 11
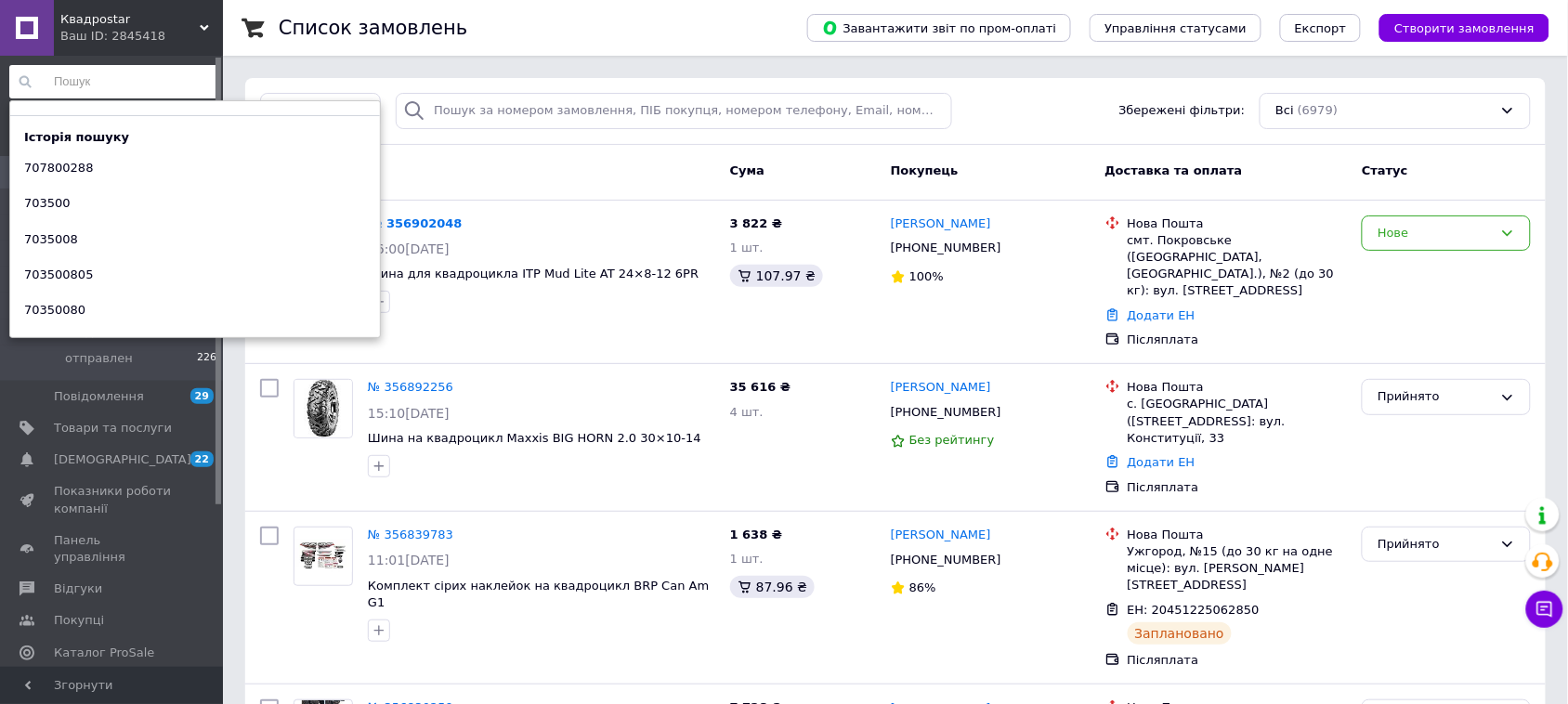
click at [246, 80] on div "Фільтри Збережені фільтри: Всі (6979)" at bounding box center [895, 111] width 1300 height 67
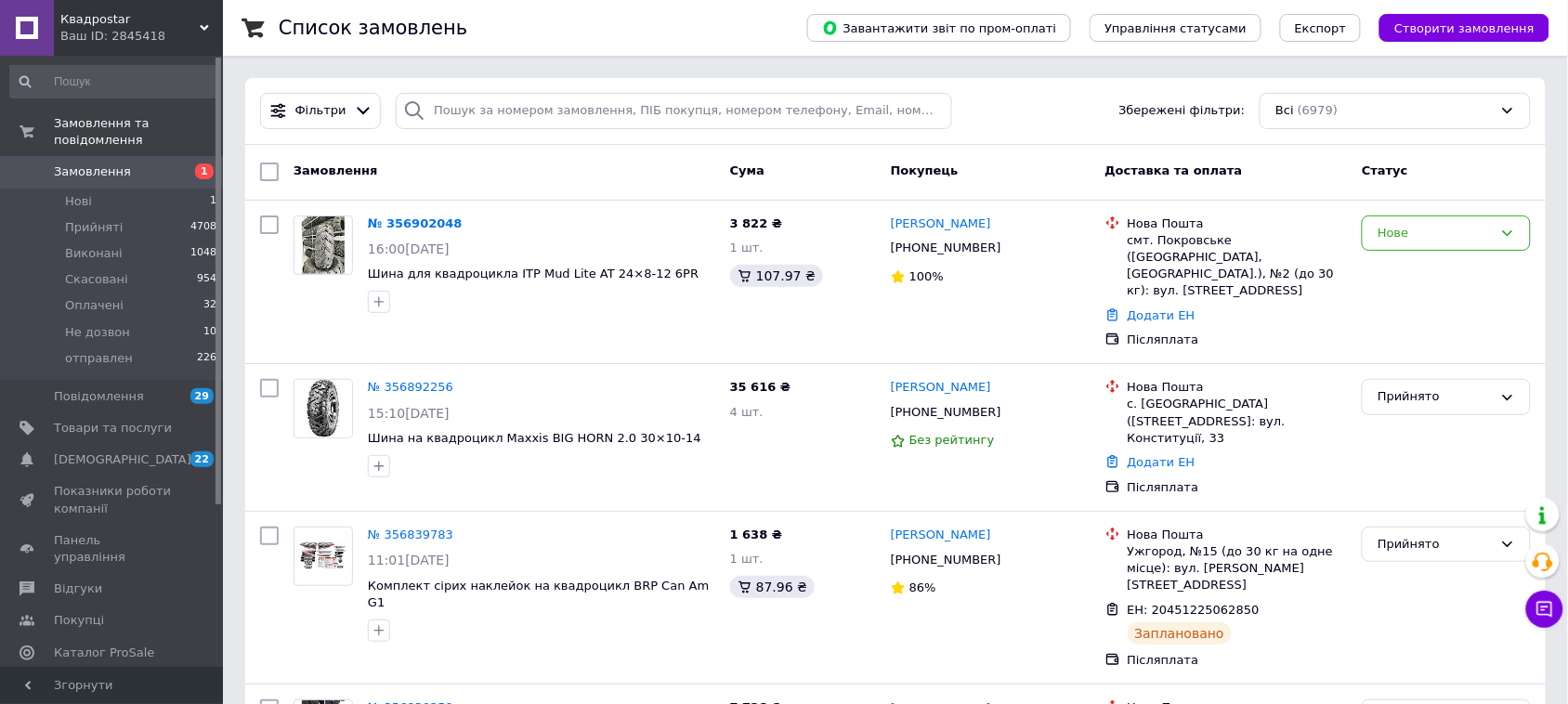
click at [178, 69] on input at bounding box center [114, 82] width 209 height 33
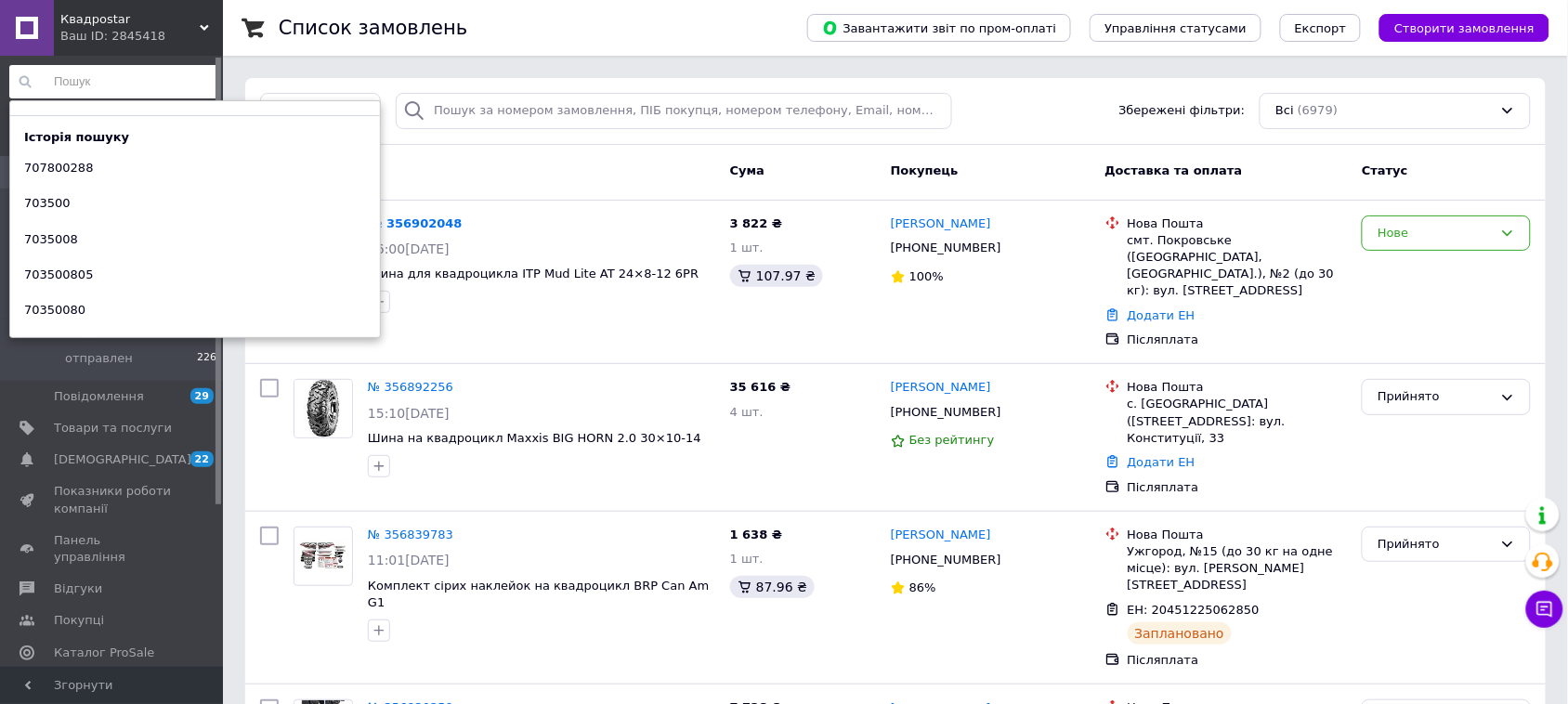
paste input "705502062"
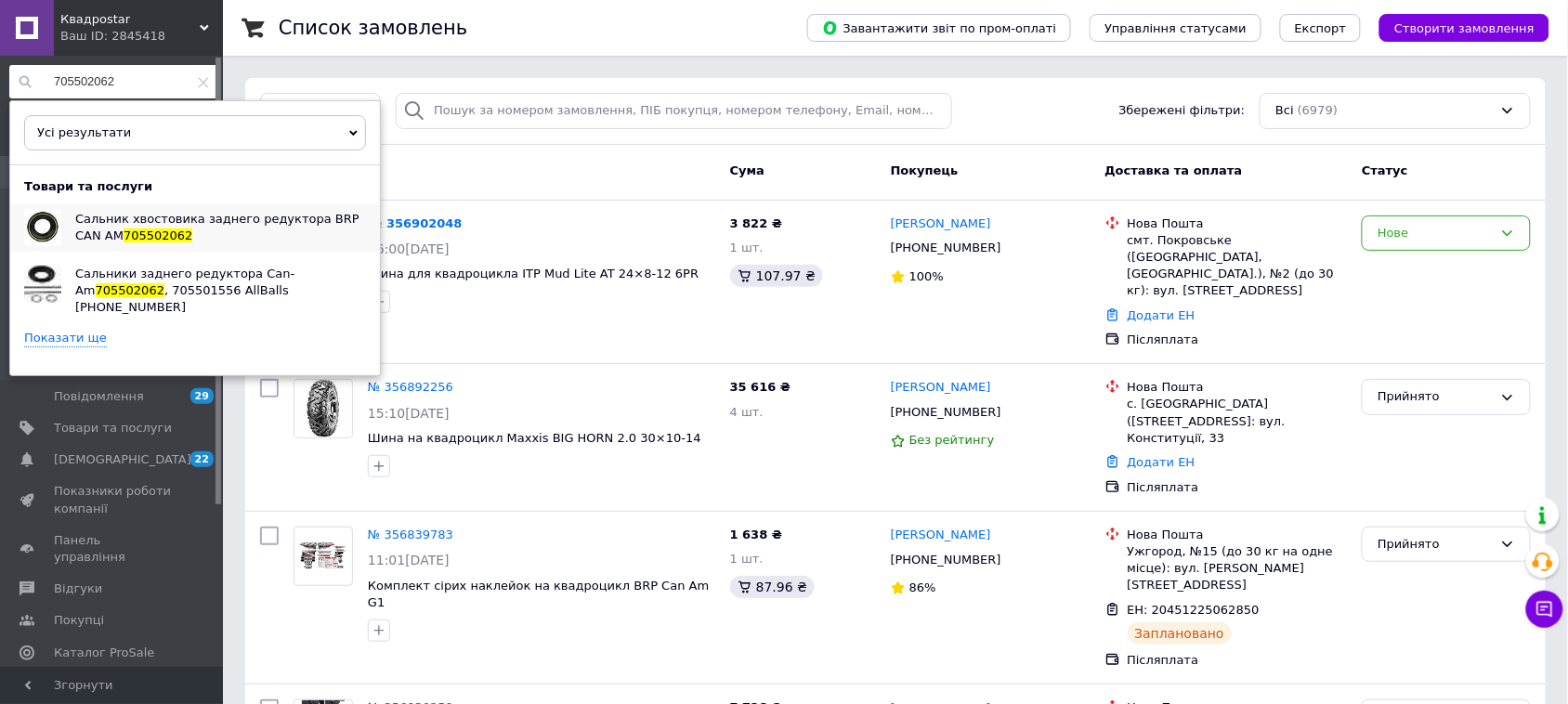
type input "705502062"
click at [161, 239] on div "Сальник хвостовика заднего редуктора BRP CAN AM 705502062" at bounding box center [221, 228] width 318 height 47
click at [245, 604] on div "№ 356839783 11:01[DATE] Комплект сірих наклейок на квадроцикл BRP Can Am G1 1 6…" at bounding box center [895, 598] width 1300 height 173
